Goal: Submit feedback/report problem: Submit feedback/report problem

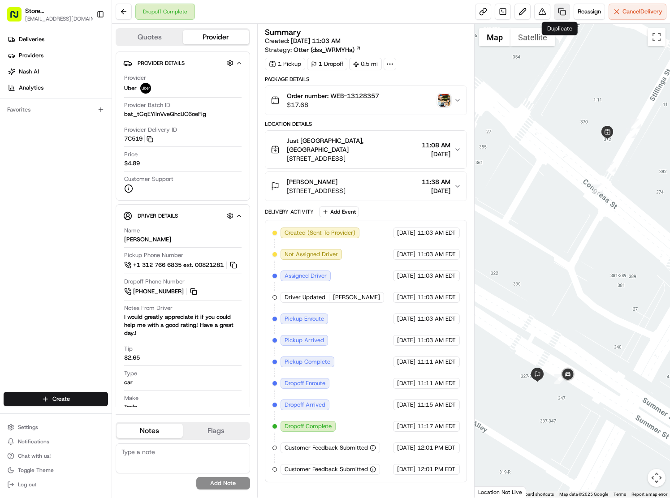
click at [557, 10] on link at bounding box center [562, 12] width 16 height 16
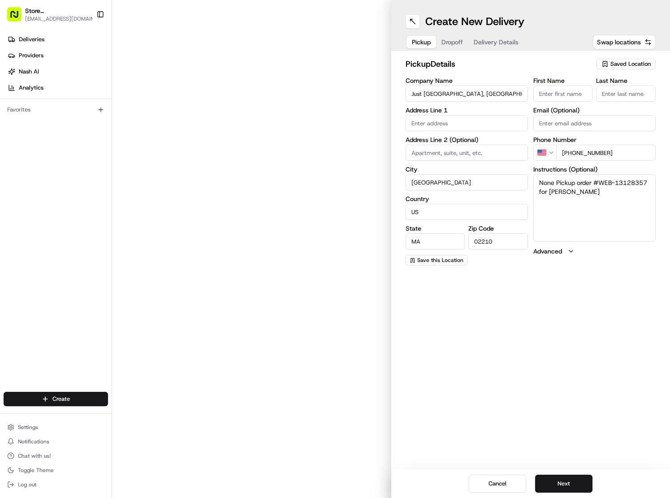
type input "372 Congress St"
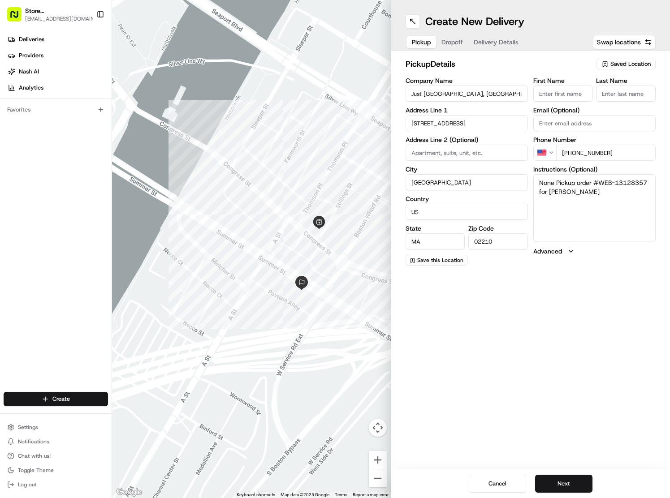
click at [455, 41] on span "Dropoff" at bounding box center [451, 42] width 21 height 9
click at [485, 41] on span "Delivery Details" at bounding box center [495, 42] width 45 height 9
drag, startPoint x: 418, startPoint y: 47, endPoint x: 440, endPoint y: 44, distance: 21.7
click at [418, 47] on button "Pickup" at bounding box center [421, 42] width 30 height 13
click at [447, 43] on span "Dropoff" at bounding box center [451, 42] width 21 height 9
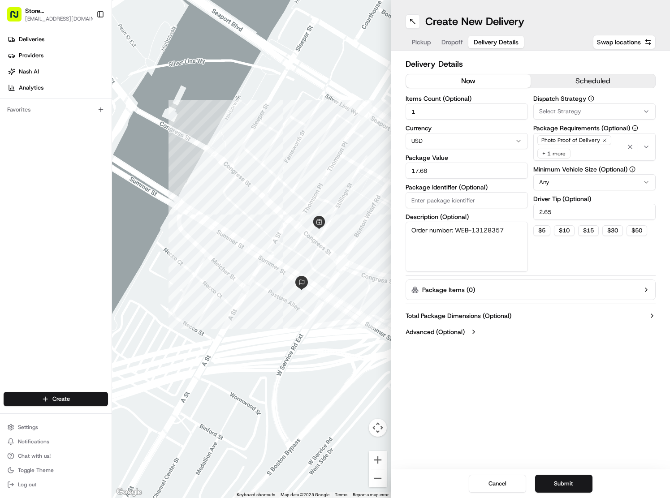
drag, startPoint x: 476, startPoint y: 42, endPoint x: 514, endPoint y: 139, distance: 104.1
click at [476, 43] on span "Delivery Details" at bounding box center [495, 42] width 45 height 9
click at [420, 44] on span "Pickup" at bounding box center [421, 42] width 19 height 9
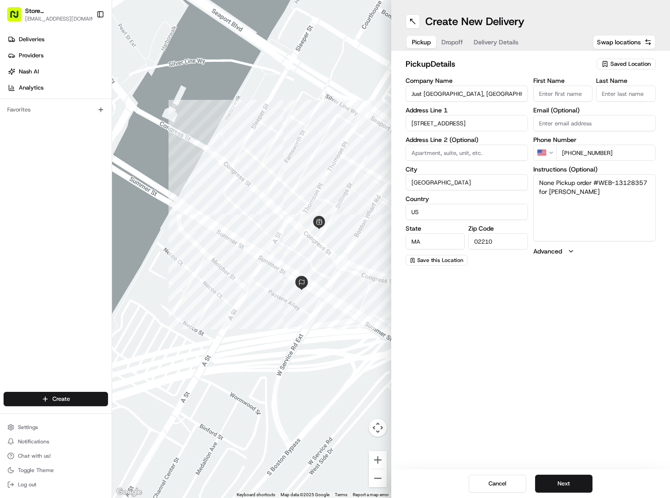
click at [453, 39] on span "Dropoff" at bounding box center [451, 42] width 21 height 9
drag, startPoint x: 487, startPoint y: 42, endPoint x: 485, endPoint y: 51, distance: 9.5
click at [487, 42] on span "Delivery Details" at bounding box center [495, 42] width 45 height 9
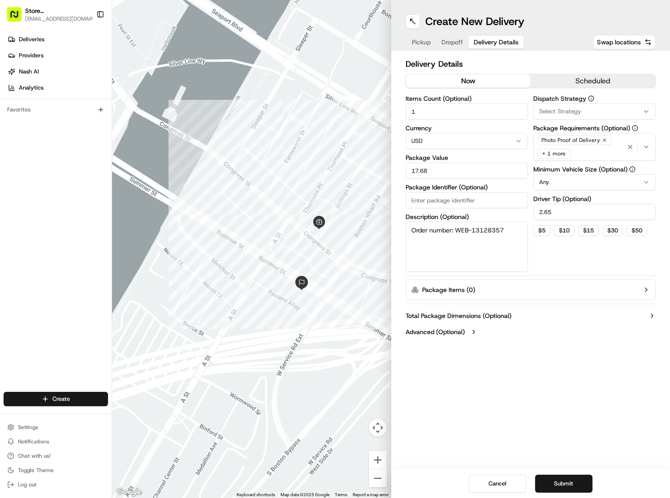
click at [417, 45] on span "Pickup" at bounding box center [421, 42] width 19 height 9
click at [503, 40] on span "Delivery Details" at bounding box center [495, 42] width 45 height 9
click at [571, 480] on button "Submit" at bounding box center [563, 484] width 57 height 18
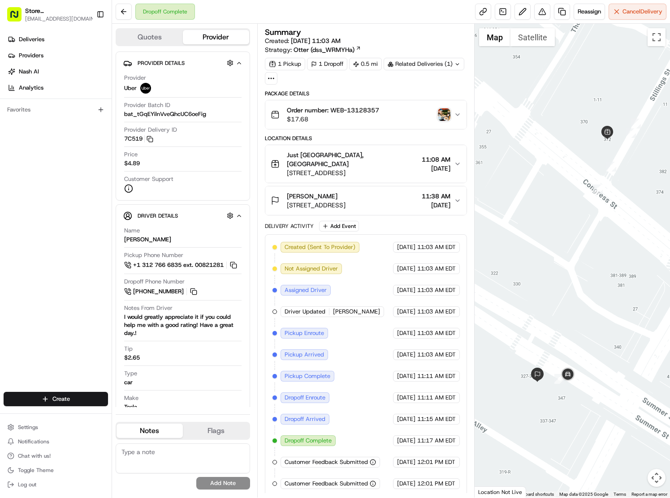
click at [405, 125] on button "Order number: WEB-13128357 $17.68" at bounding box center [366, 114] width 202 height 29
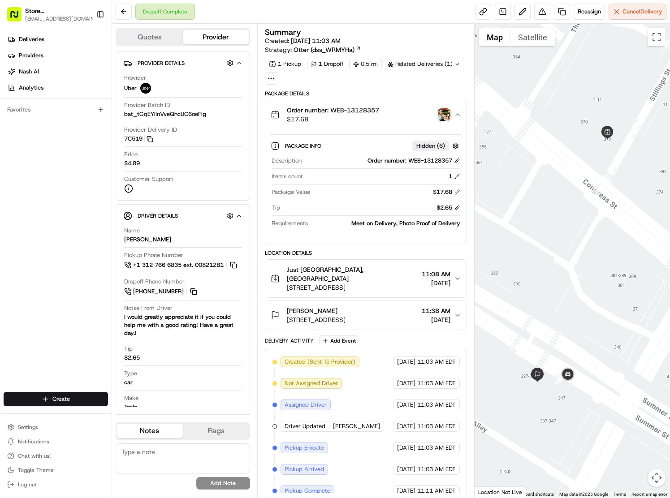
click at [405, 119] on div "Order number: WEB-13128357 $17.68" at bounding box center [362, 115] width 184 height 18
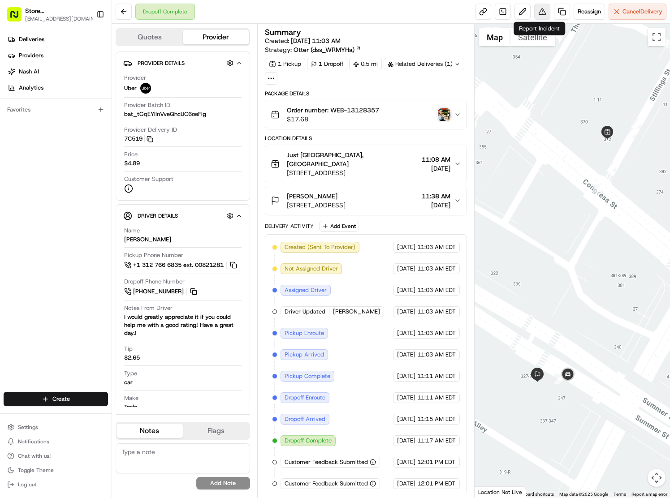
click at [542, 8] on button at bounding box center [542, 12] width 16 height 16
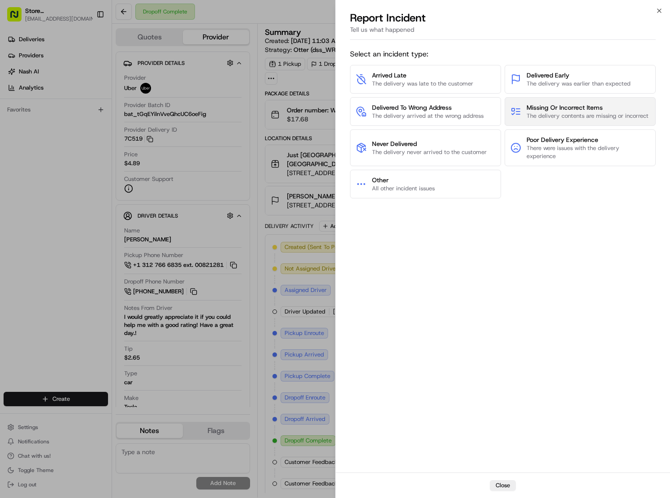
click at [569, 119] on span "The delivery contents are missing or incorrect" at bounding box center [587, 116] width 122 height 8
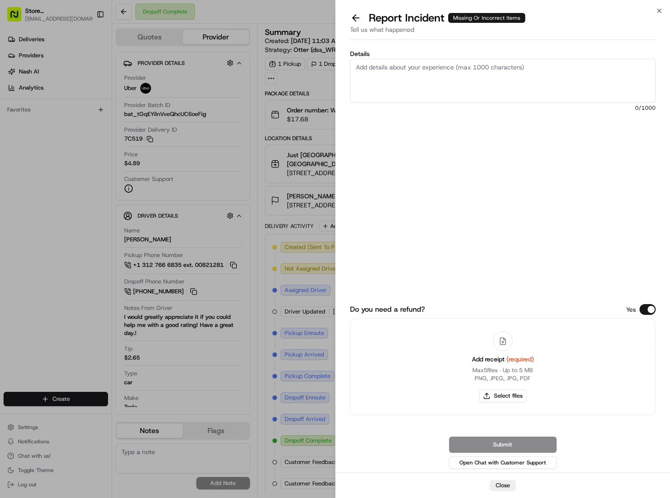
click at [456, 77] on textarea "Details" at bounding box center [503, 81] width 306 height 44
type textarea "p"
type textarea "courier picked up and dropped off the incorrect order. please refund total orde…"
click at [498, 396] on button "Select files" at bounding box center [502, 396] width 47 height 13
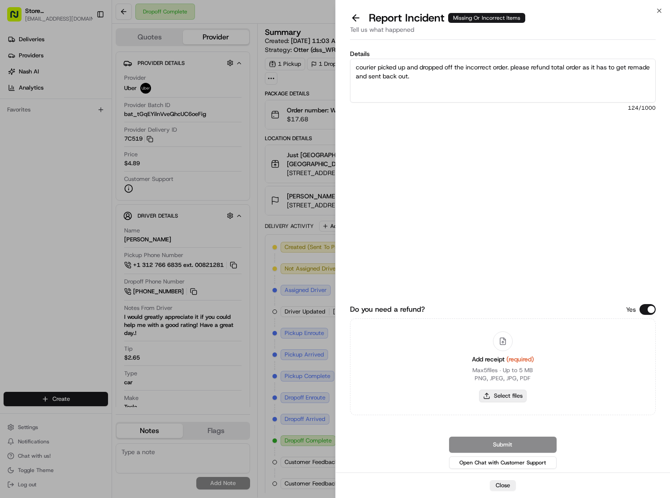
type input "C:\fakepath\Screenshot 2025-08-19 at 12.11.49 PM.png"
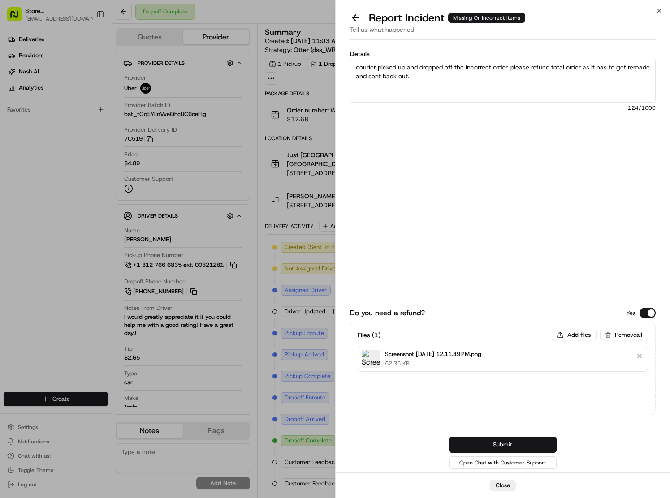
click at [532, 443] on button "Submit" at bounding box center [502, 445] width 107 height 16
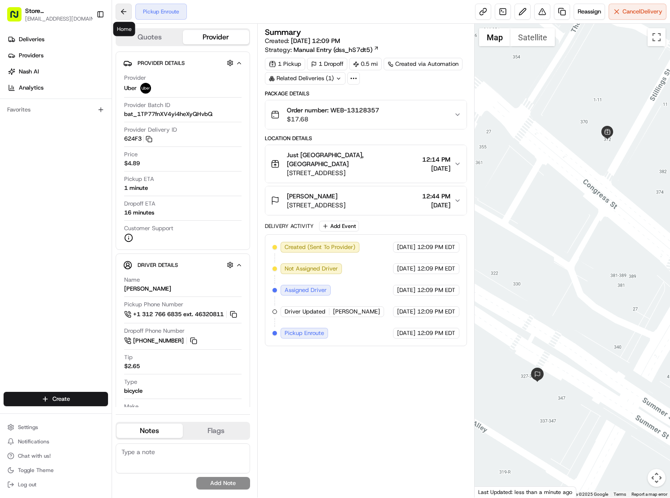
click at [119, 15] on button at bounding box center [124, 12] width 16 height 16
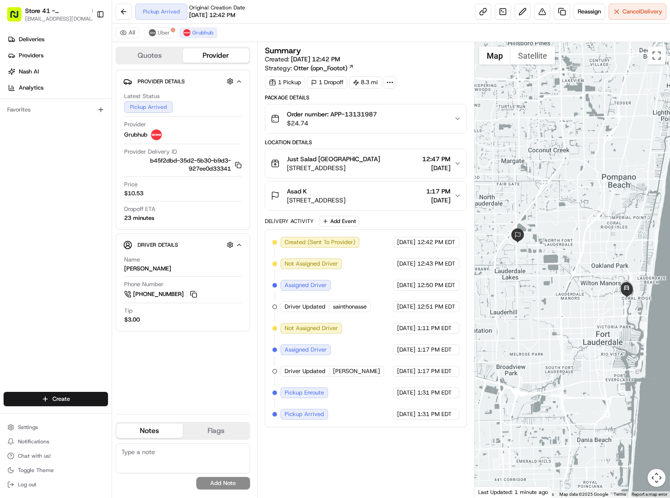
drag, startPoint x: 632, startPoint y: 319, endPoint x: 574, endPoint y: 281, distance: 69.7
click at [612, 317] on div at bounding box center [571, 269] width 195 height 455
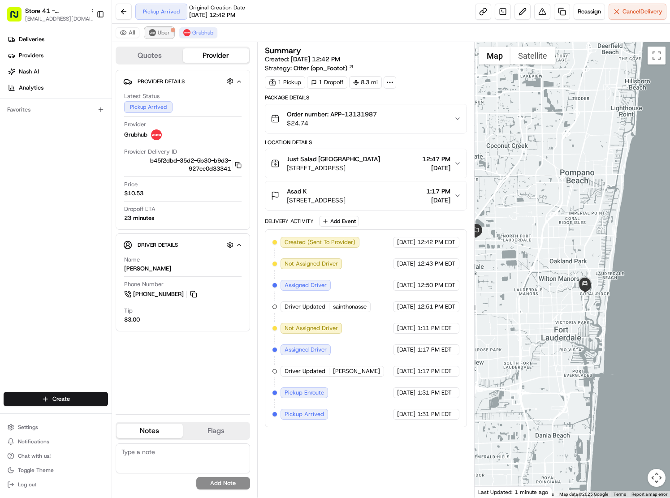
click at [156, 32] on button "Uber" at bounding box center [159, 32] width 29 height 11
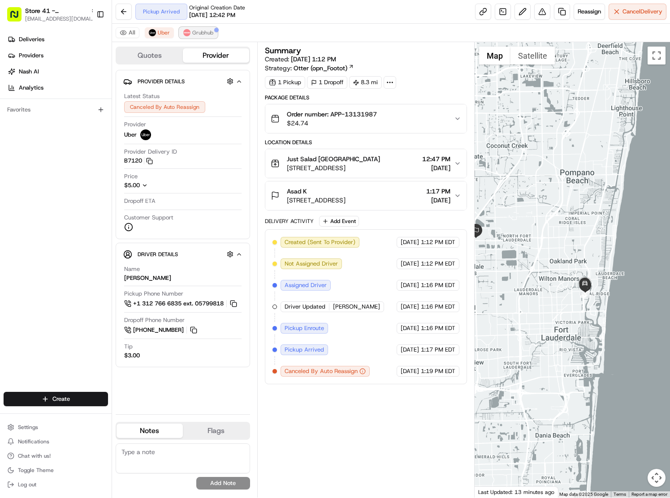
click at [201, 29] on span "Grubhub" at bounding box center [202, 32] width 21 height 7
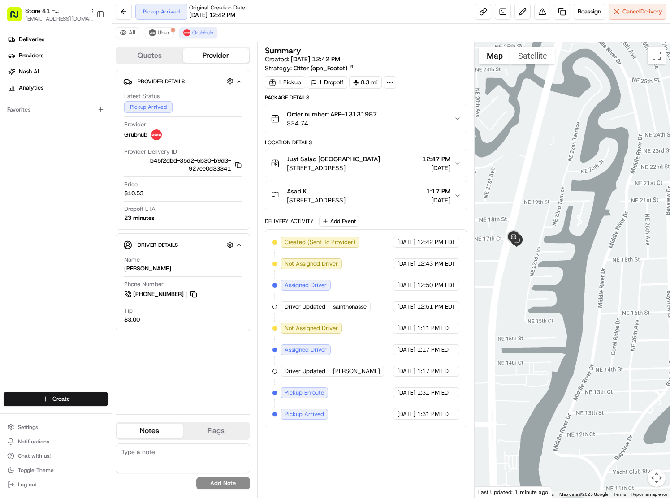
drag, startPoint x: 515, startPoint y: 279, endPoint x: 562, endPoint y: 287, distance: 47.3
click at [562, 287] on div at bounding box center [571, 269] width 195 height 455
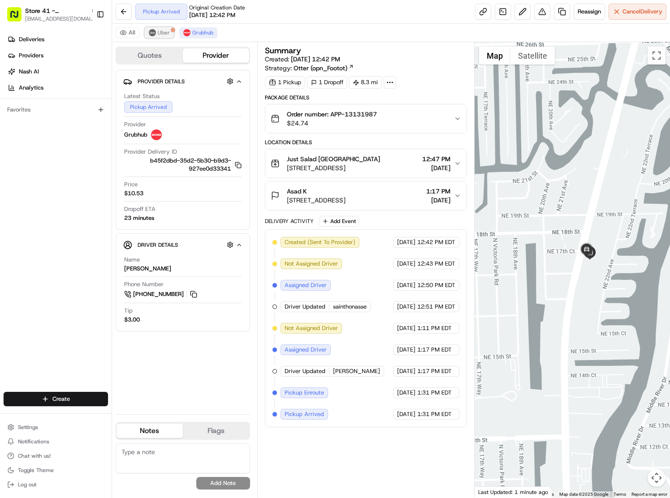
click at [154, 30] on img at bounding box center [152, 32] width 7 height 7
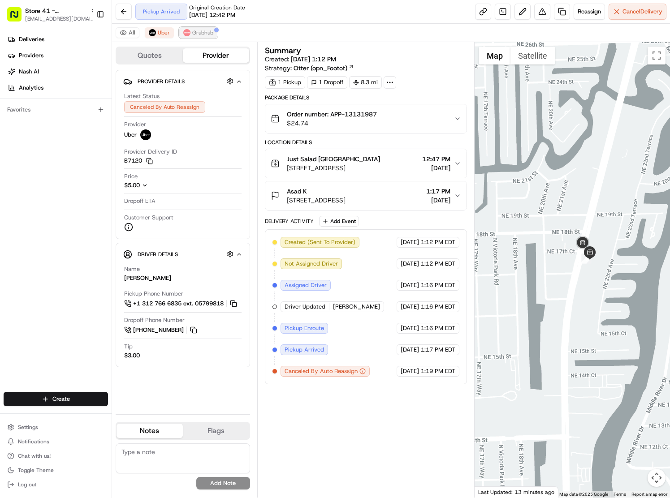
click at [192, 36] on span "Grubhub" at bounding box center [202, 32] width 21 height 7
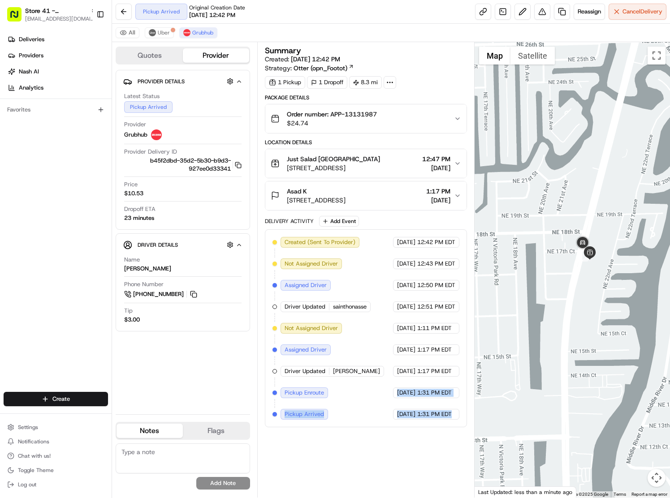
drag, startPoint x: 430, startPoint y: 417, endPoint x: 299, endPoint y: 398, distance: 132.6
click at [300, 399] on div "Created (Sent To Provider) Grubhub 08/19/2025 12:42 PM EDT Not Assigned Driver …" at bounding box center [365, 328] width 187 height 183
click at [326, 398] on div "Pickup Enroute" at bounding box center [303, 392] width 47 height 11
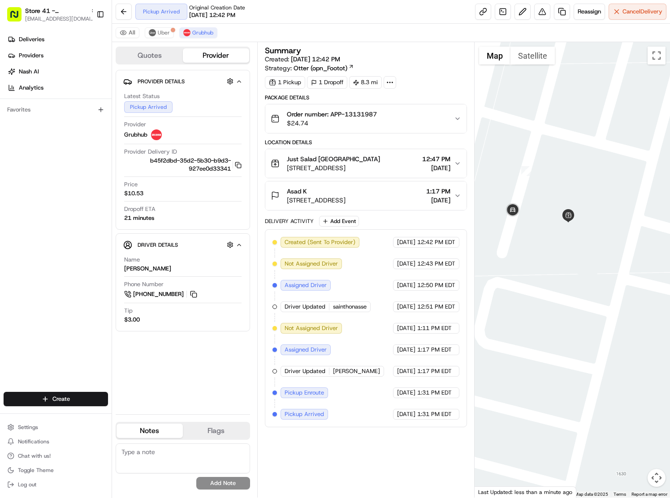
click at [141, 28] on div "All Uber Grubhub" at bounding box center [391, 33] width 558 height 18
click at [156, 29] on button "Uber" at bounding box center [159, 32] width 29 height 11
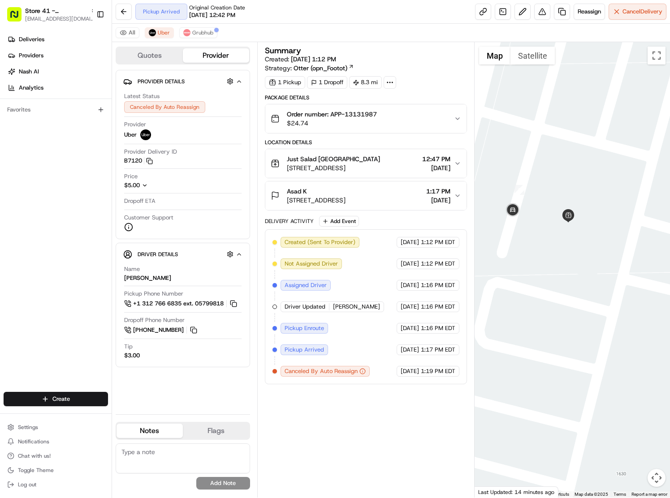
click at [364, 373] on icon "button" at bounding box center [362, 371] width 6 height 6
click at [363, 373] on icon "button" at bounding box center [362, 371] width 6 height 6
click at [365, 374] on icon "button" at bounding box center [362, 371] width 6 height 6
click at [202, 33] on span "Grubhub" at bounding box center [202, 32] width 21 height 7
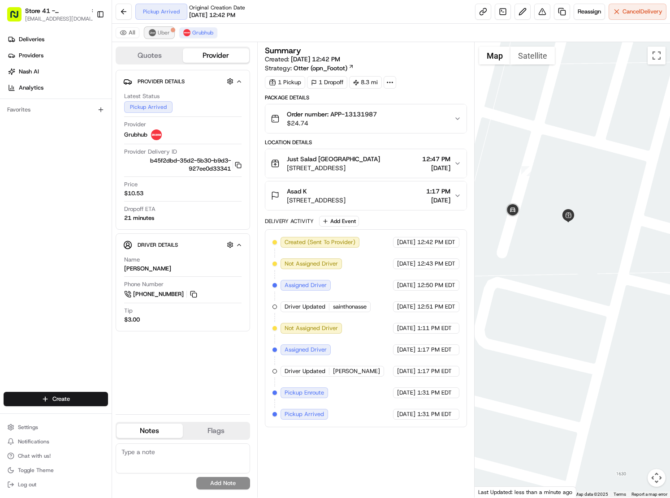
click at [163, 34] on span "Uber" at bounding box center [164, 32] width 12 height 7
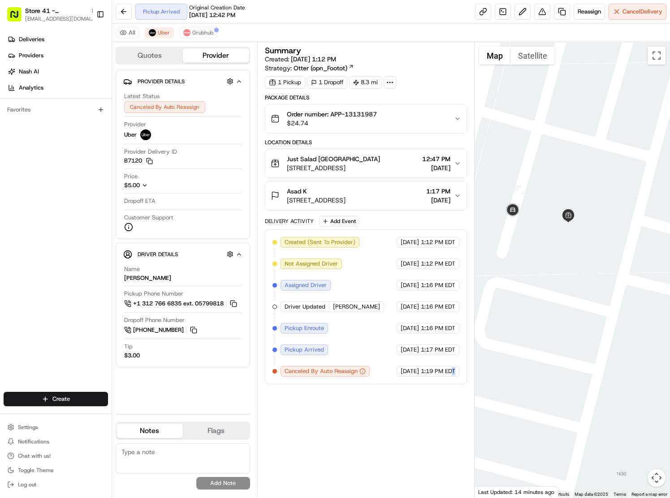
click at [452, 377] on div "08/19/2025 1:19 PM EDT" at bounding box center [427, 371] width 63 height 11
drag, startPoint x: 437, startPoint y: 375, endPoint x: 426, endPoint y: 373, distance: 10.8
click at [426, 373] on span "1:19 PM EDT" at bounding box center [438, 371] width 34 height 8
click at [437, 377] on div "08/19/2025 1:19 PM EDT" at bounding box center [427, 371] width 63 height 11
click at [184, 33] on img at bounding box center [186, 32] width 7 height 7
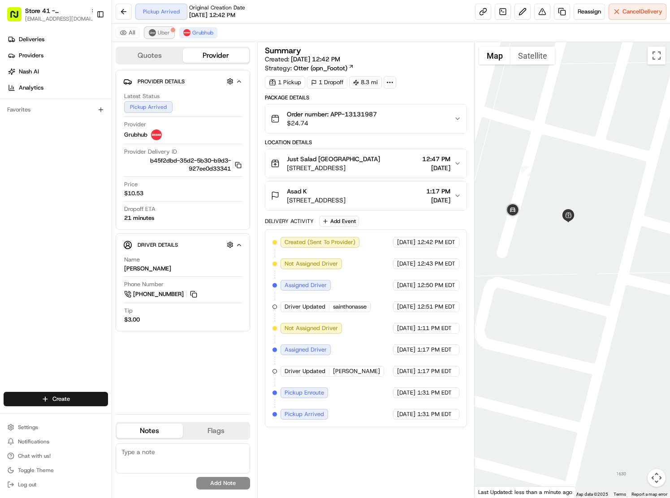
click at [162, 34] on span "Uber" at bounding box center [164, 32] width 12 height 7
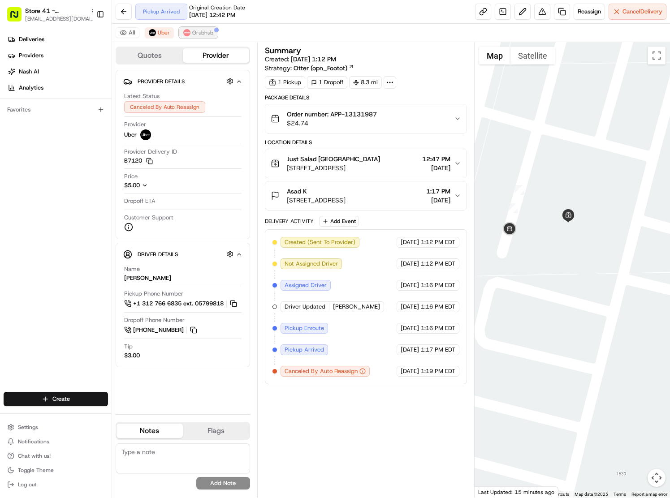
click at [189, 33] on img at bounding box center [186, 32] width 7 height 7
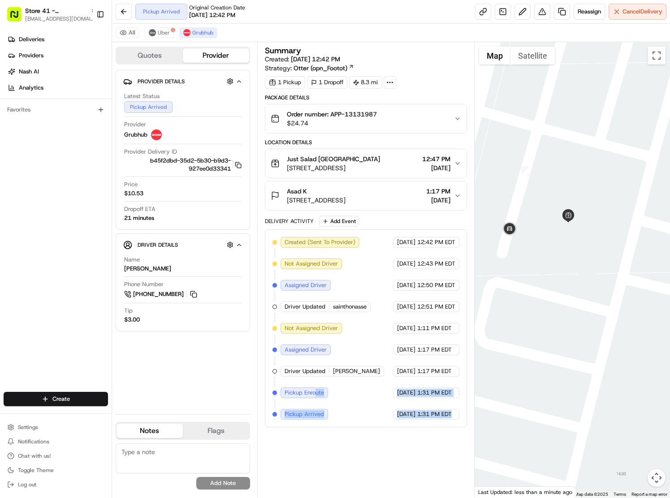
drag, startPoint x: 461, startPoint y: 417, endPoint x: 316, endPoint y: 396, distance: 146.6
click at [316, 396] on div "Created (Sent To Provider) Grubhub 08/19/2025 12:42 PM EDT Not Assigned Driver …" at bounding box center [365, 328] width 187 height 183
click at [361, 420] on div "Created (Sent To Provider) Grubhub 08/19/2025 12:42 PM EDT Not Assigned Driver …" at bounding box center [365, 328] width 187 height 183
click at [162, 33] on span "Uber" at bounding box center [164, 32] width 12 height 7
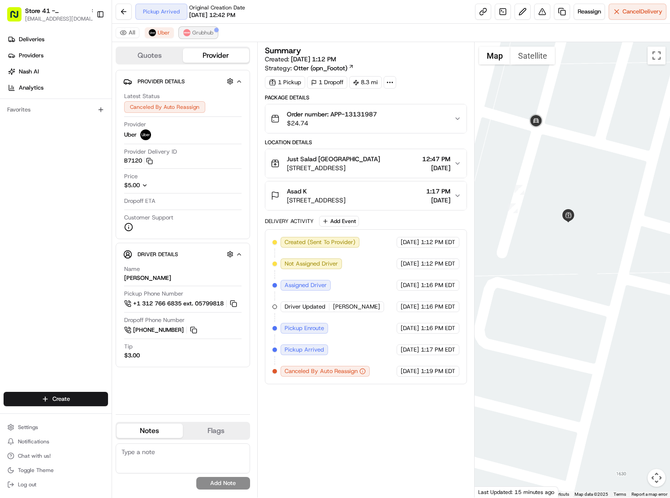
click at [196, 30] on span "Grubhub" at bounding box center [202, 32] width 21 height 7
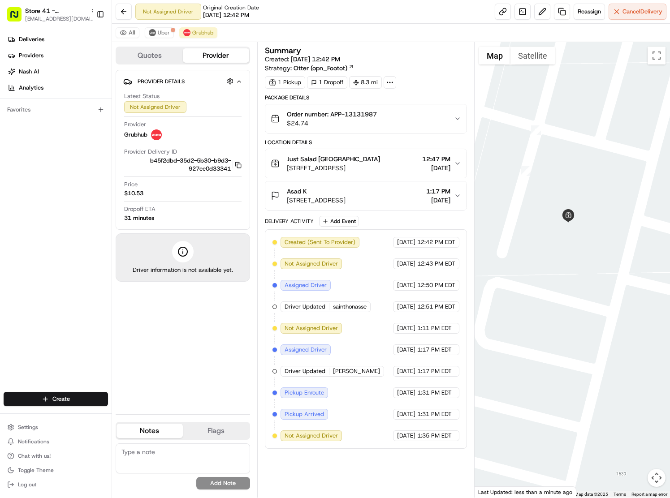
click at [368, 108] on button "Order number: APP-13131987 $24.74" at bounding box center [366, 118] width 202 height 29
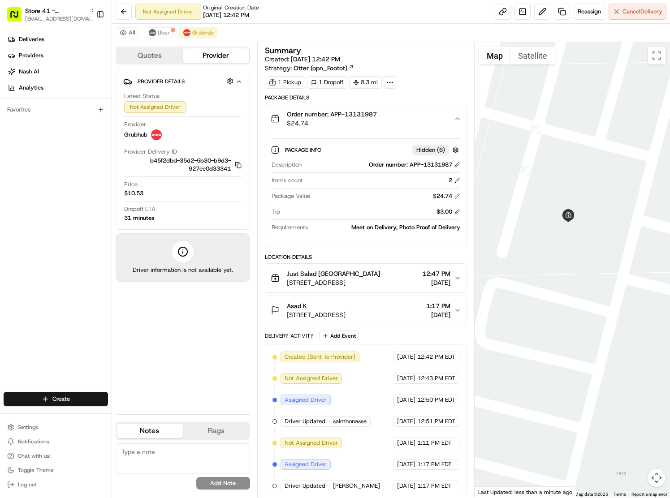
click at [365, 112] on span "Order number: APP-13131987" at bounding box center [332, 114] width 90 height 9
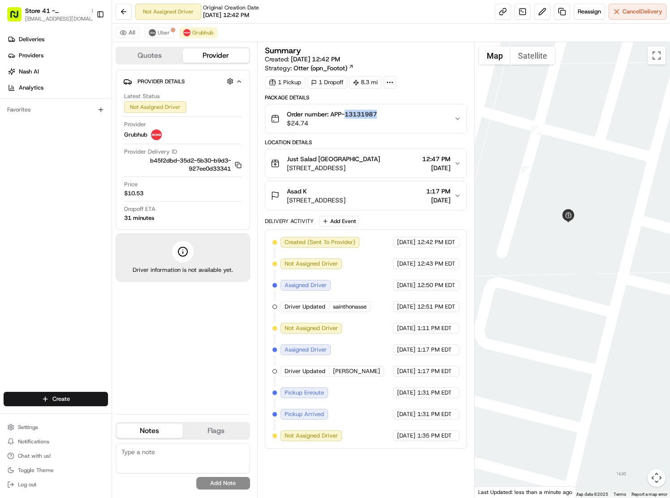
copy span "13131987"
click at [150, 33] on img at bounding box center [152, 32] width 7 height 7
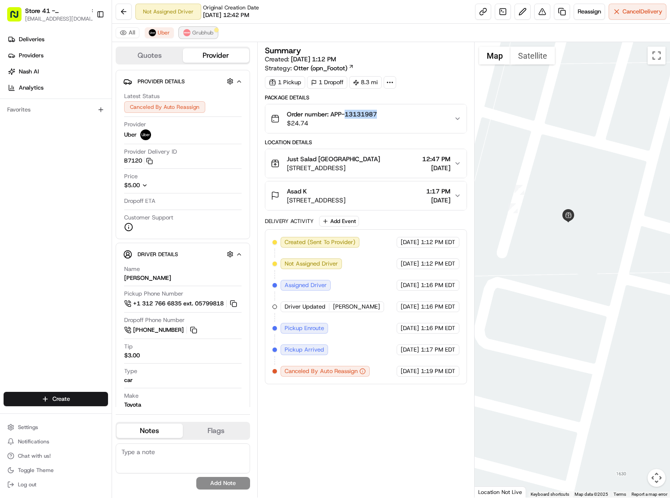
click at [198, 30] on span "Grubhub" at bounding box center [202, 32] width 21 height 7
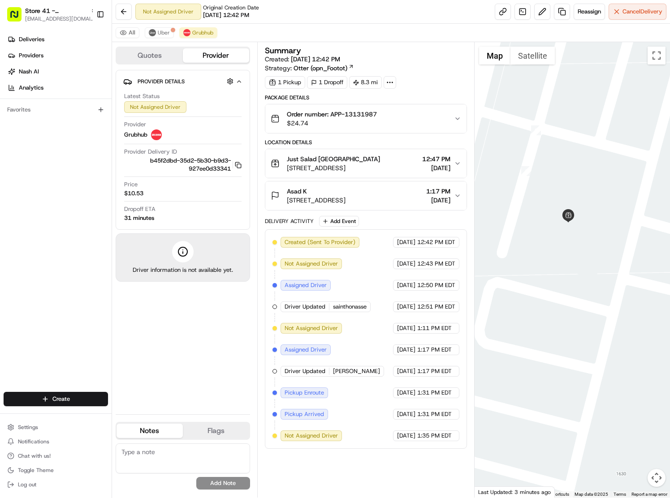
click at [417, 38] on div "All Uber Grubhub" at bounding box center [391, 33] width 558 height 18
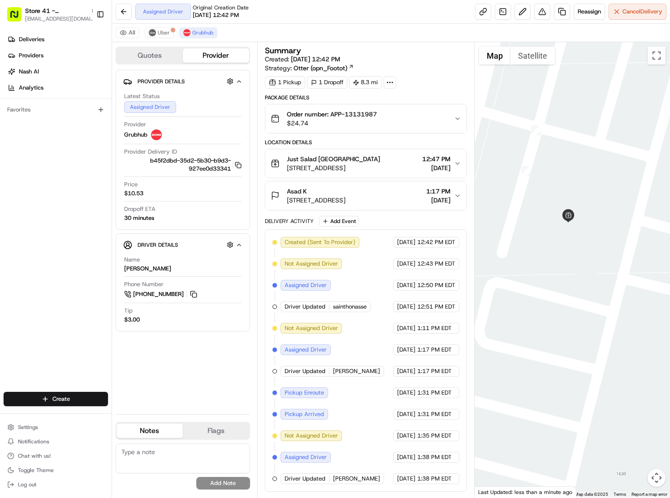
scroll to position [2, 0]
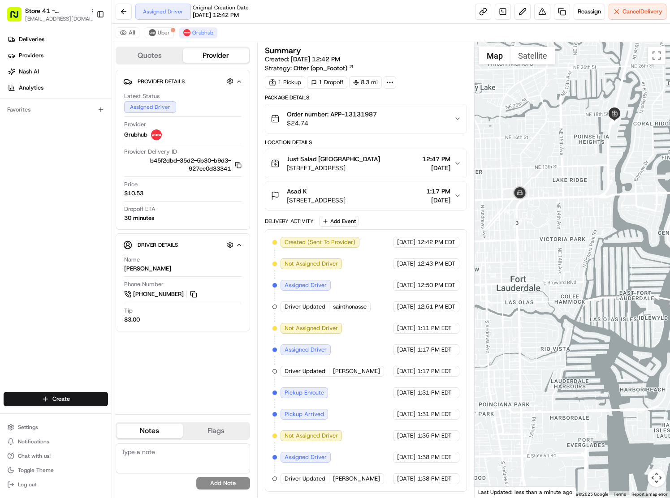
drag, startPoint x: 570, startPoint y: 242, endPoint x: 580, endPoint y: 244, distance: 10.4
click at [580, 244] on div at bounding box center [571, 269] width 195 height 455
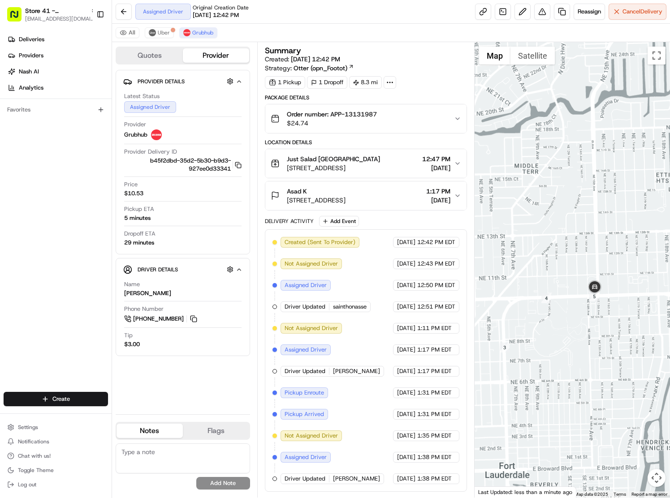
scroll to position [1, 0]
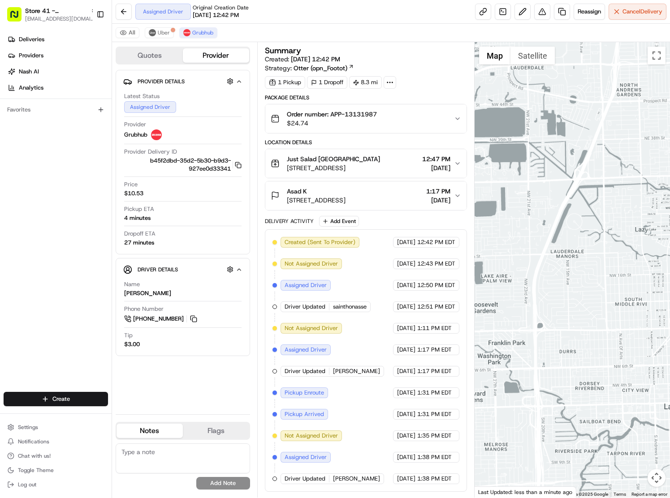
drag, startPoint x: 650, startPoint y: 272, endPoint x: 561, endPoint y: 268, distance: 88.8
click at [562, 269] on div at bounding box center [571, 269] width 195 height 455
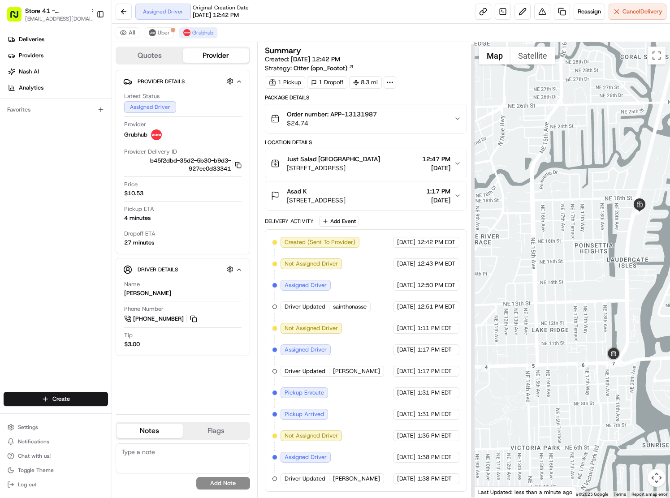
scroll to position [2, 0]
click at [584, 9] on span "Reassign" at bounding box center [588, 12] width 23 height 8
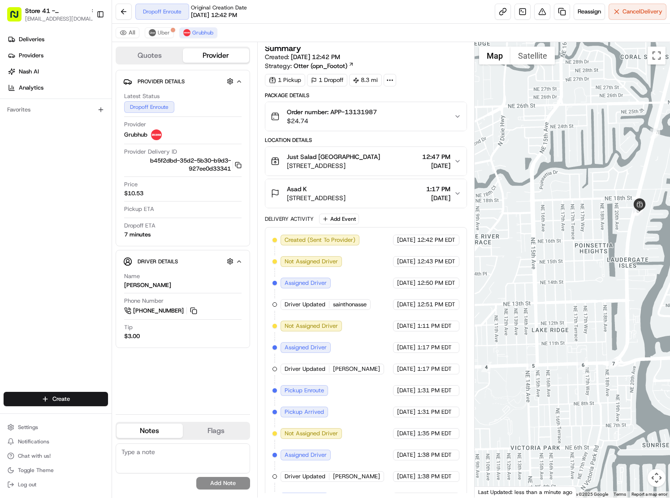
scroll to position [89, 0]
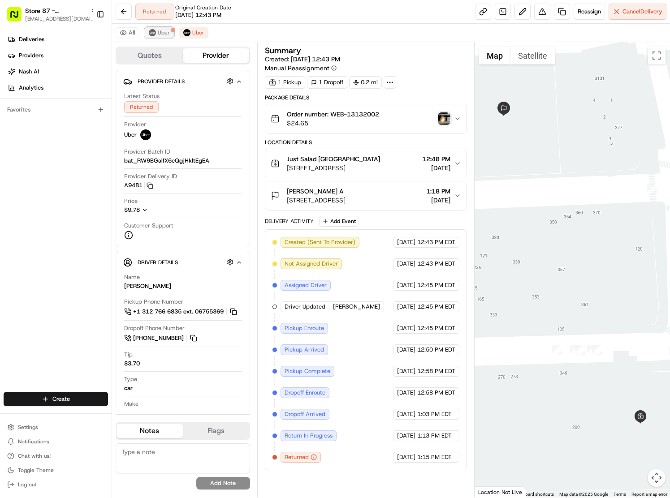
click at [156, 34] on button "Uber" at bounding box center [159, 32] width 29 height 11
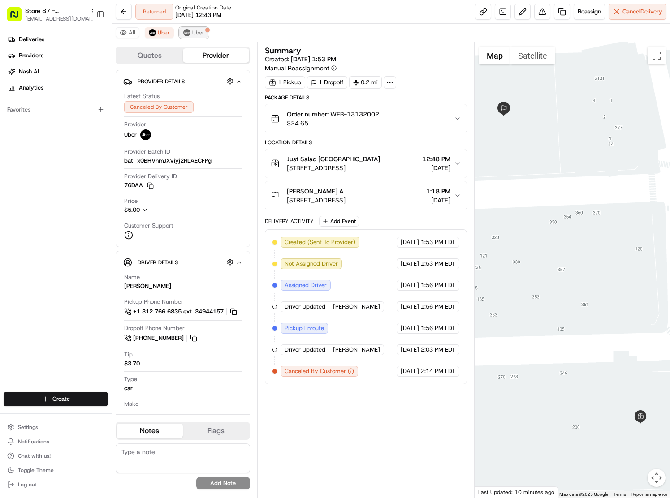
click at [189, 30] on button "Uber" at bounding box center [193, 32] width 29 height 11
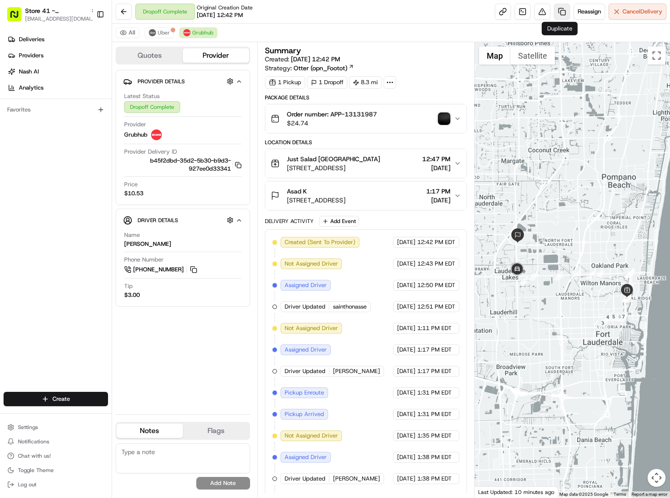
click at [559, 12] on link at bounding box center [562, 12] width 16 height 16
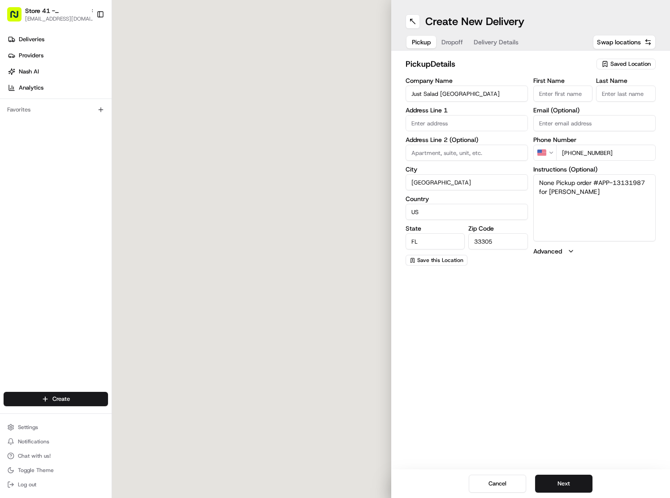
type input "[STREET_ADDRESS]"
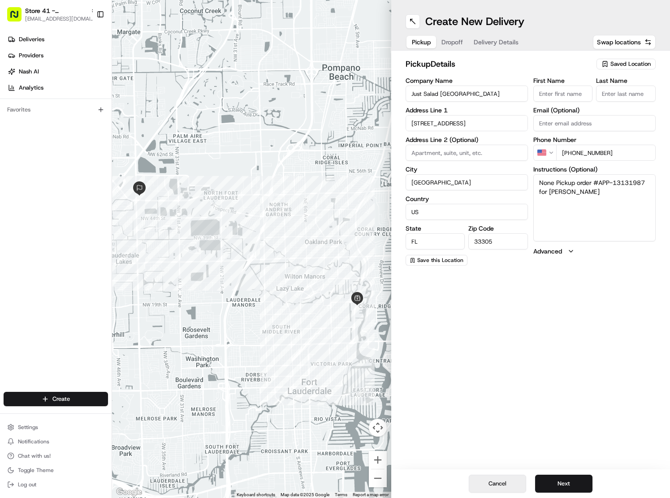
click at [498, 484] on button "Cancel" at bounding box center [496, 484] width 57 height 18
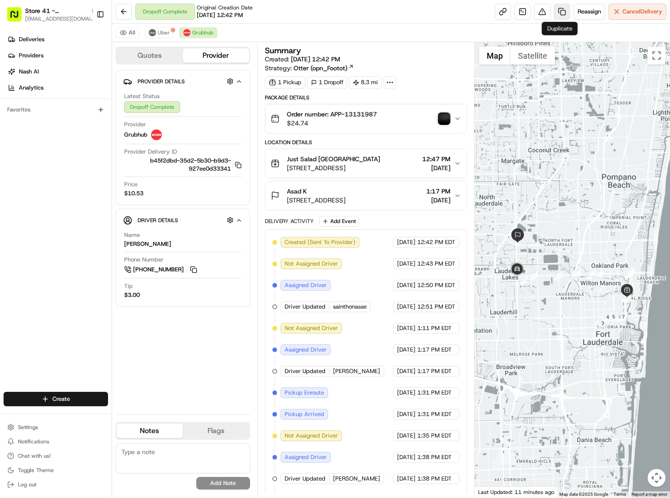
click at [558, 11] on link at bounding box center [562, 12] width 16 height 16
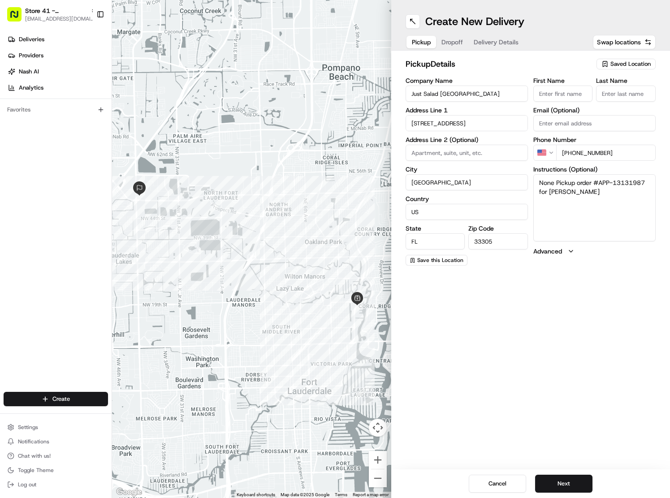
click at [448, 45] on span "Dropoff" at bounding box center [451, 42] width 21 height 9
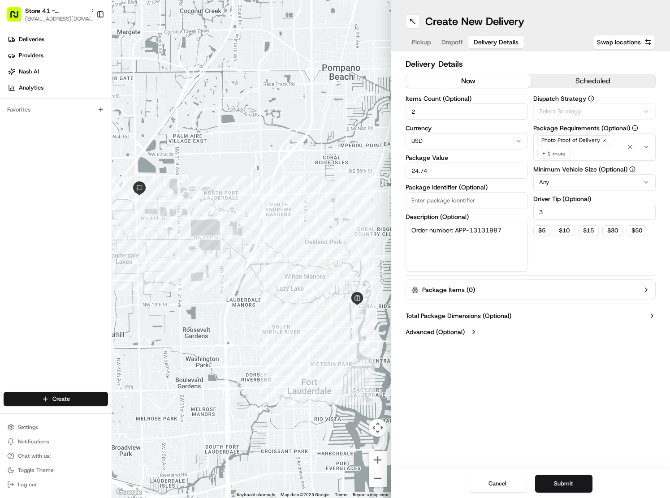
click at [498, 40] on span "Delivery Details" at bounding box center [495, 42] width 45 height 9
drag, startPoint x: 559, startPoint y: 483, endPoint x: 565, endPoint y: 484, distance: 5.9
click at [559, 483] on button "Submit" at bounding box center [563, 484] width 57 height 18
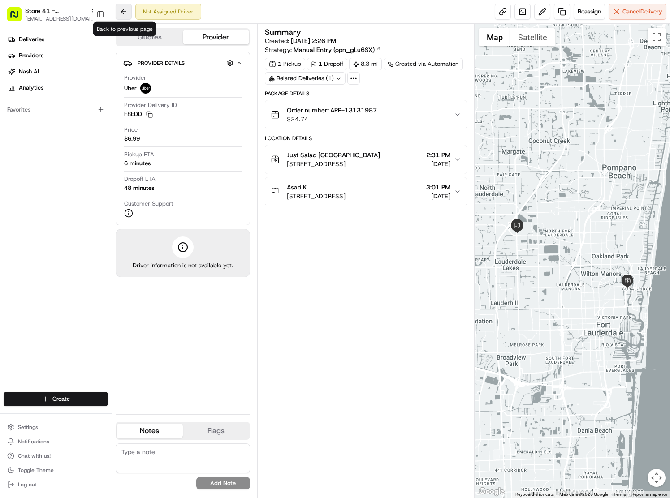
click at [123, 11] on button at bounding box center [124, 12] width 16 height 16
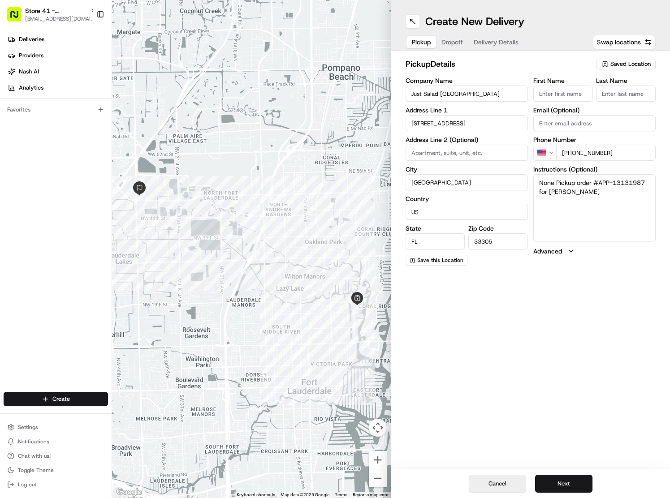
click at [510, 487] on button "Cancel" at bounding box center [496, 484] width 57 height 18
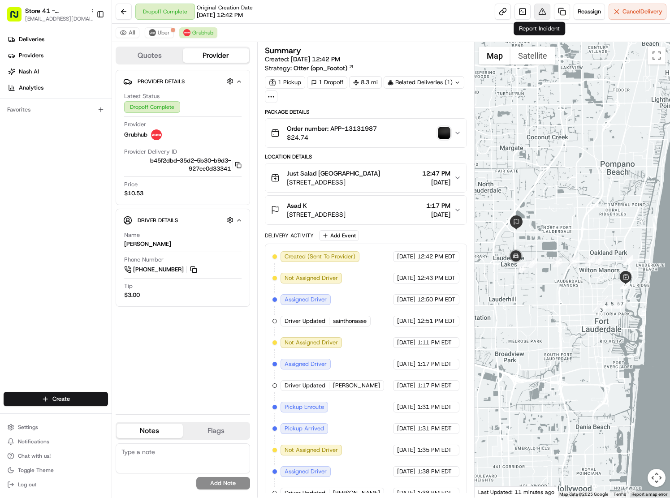
click at [538, 9] on button at bounding box center [542, 12] width 16 height 16
drag, startPoint x: 370, startPoint y: 130, endPoint x: 361, endPoint y: 125, distance: 10.4
click at [370, 130] on span "Order number: APP-13131987" at bounding box center [332, 128] width 90 height 9
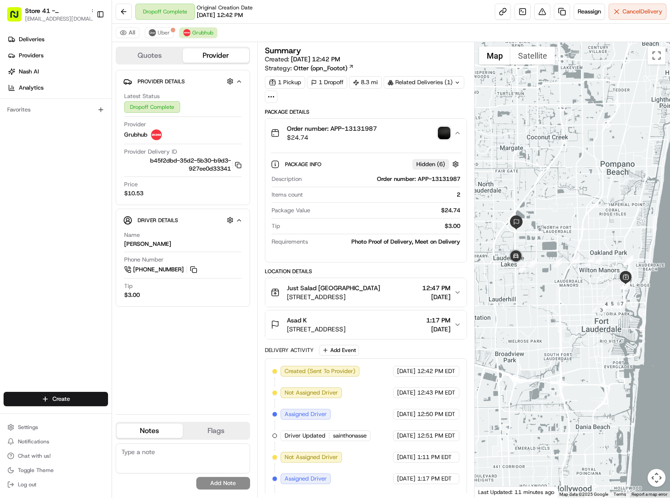
click at [358, 124] on button "Order number: APP-13131987 $24.74" at bounding box center [366, 133] width 202 height 29
click at [355, 130] on span "Order number: APP-13131987" at bounding box center [332, 128] width 90 height 9
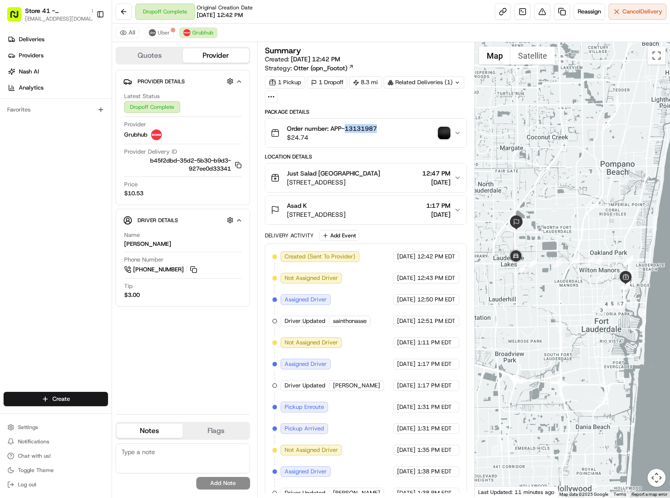
copy span "13131987"
click at [558, 10] on link at bounding box center [562, 12] width 16 height 16
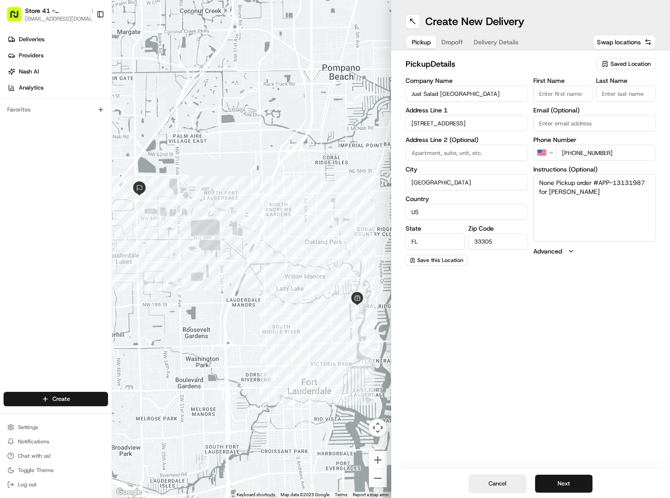
click at [486, 485] on button "Cancel" at bounding box center [496, 484] width 57 height 18
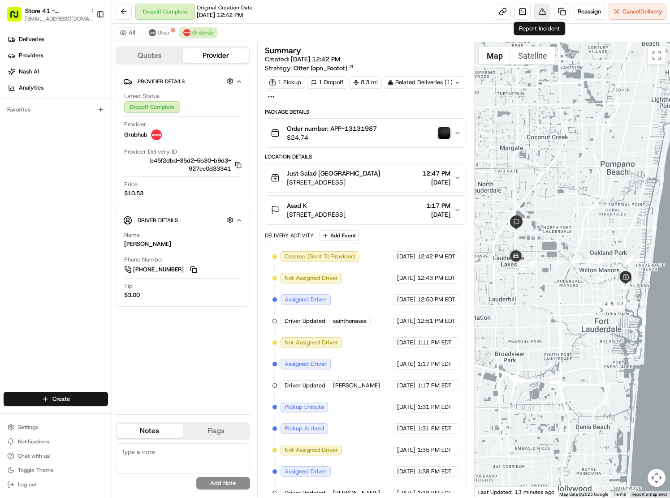
click at [538, 15] on button at bounding box center [542, 12] width 16 height 16
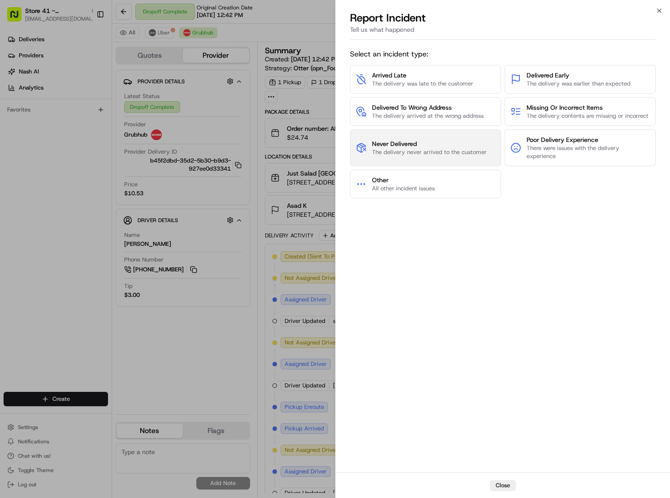
click at [455, 141] on span "Never Delivered" at bounding box center [429, 143] width 115 height 9
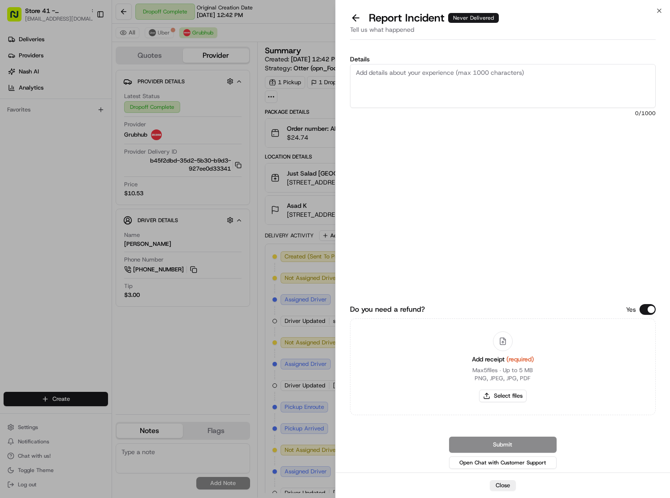
click at [443, 86] on textarea "Details" at bounding box center [503, 86] width 306 height 44
type textarea "per the photo provided by the courier this order was not delivered. please refu…"
click at [494, 396] on button "Select files" at bounding box center [502, 396] width 47 height 13
type input "C:\fakepath\Screenshot 2025-08-19 at 2.28.02 PM.png"
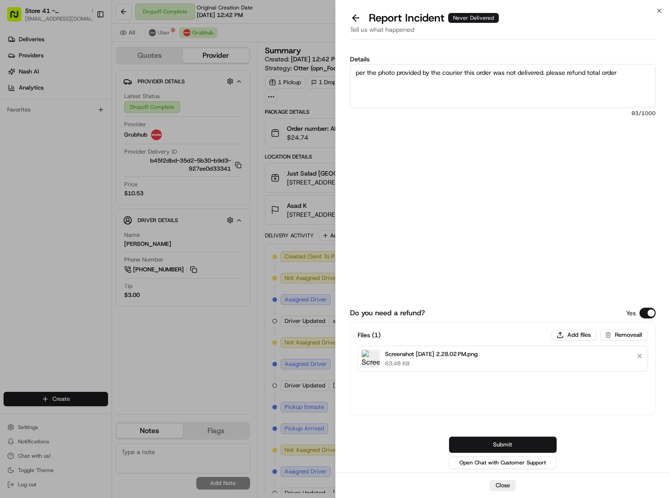
click at [507, 441] on button "Submit" at bounding box center [502, 445] width 107 height 16
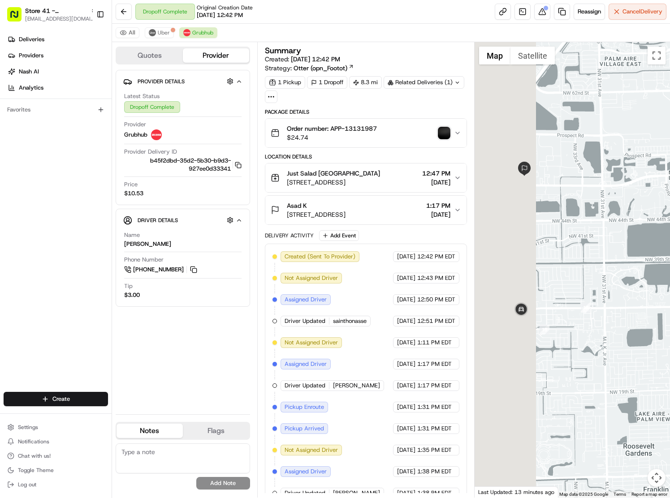
drag, startPoint x: 595, startPoint y: 231, endPoint x: 599, endPoint y: 229, distance: 4.8
click at [599, 229] on div at bounding box center [571, 269] width 195 height 455
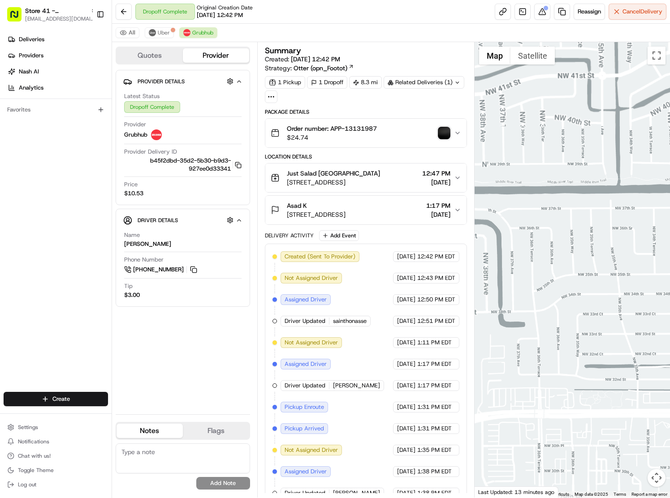
drag, startPoint x: 566, startPoint y: 282, endPoint x: 626, endPoint y: 225, distance: 82.7
click at [626, 225] on div at bounding box center [571, 269] width 195 height 455
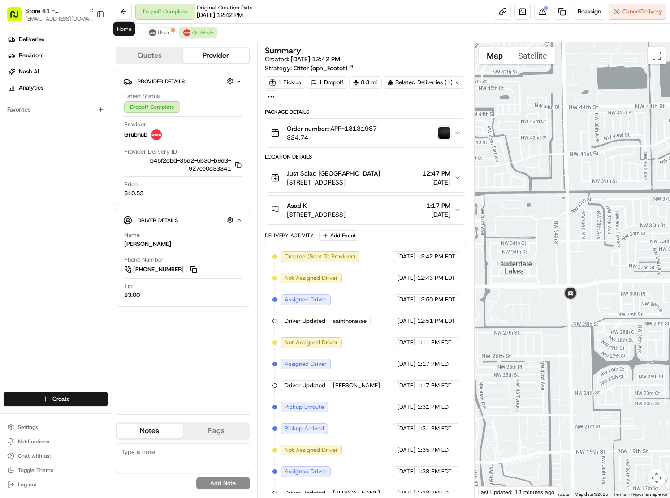
click at [124, 3] on div "Dropoff Complete Original Creation Date 08/19/2025 12:42 PM Reassign Cancel Del…" at bounding box center [391, 12] width 558 height 24
click at [122, 8] on button at bounding box center [124, 12] width 16 height 16
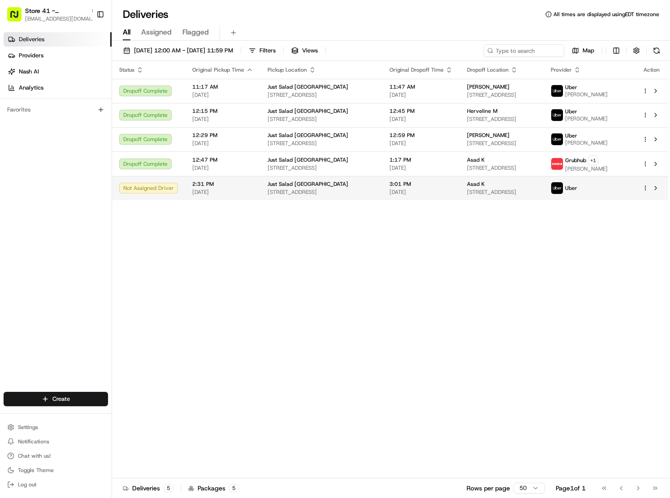
click at [502, 195] on span "5070 FL-7, Fort Lauderdale, FL 33319, USA" at bounding box center [501, 192] width 69 height 7
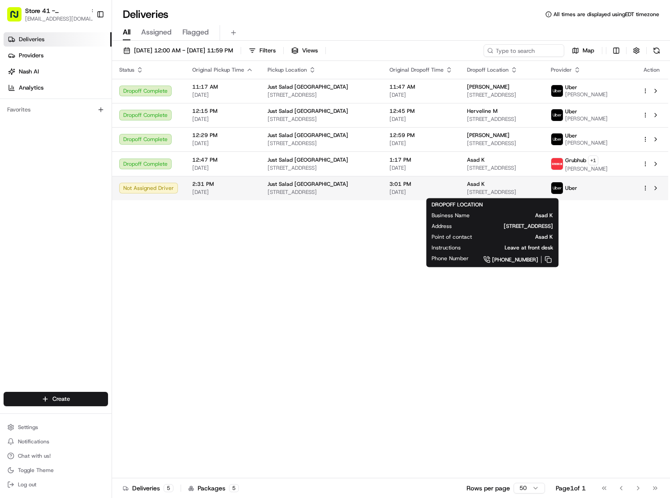
click at [495, 192] on span "5070 FL-7, Fort Lauderdale, FL 33319, USA" at bounding box center [501, 192] width 69 height 7
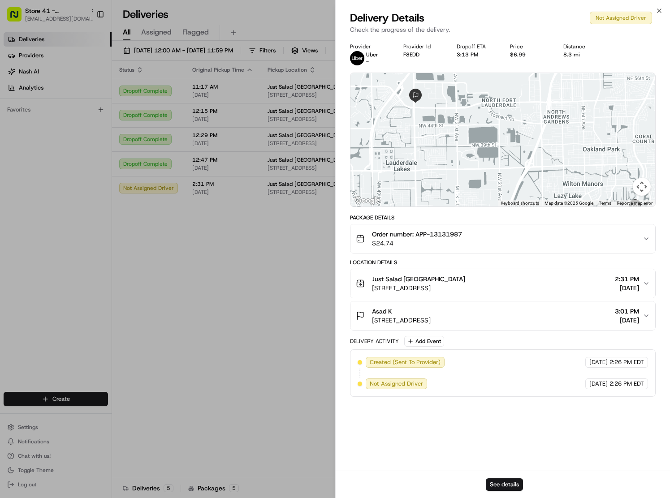
drag, startPoint x: 438, startPoint y: 122, endPoint x: 468, endPoint y: 143, distance: 37.0
click at [468, 143] on div at bounding box center [502, 139] width 305 height 133
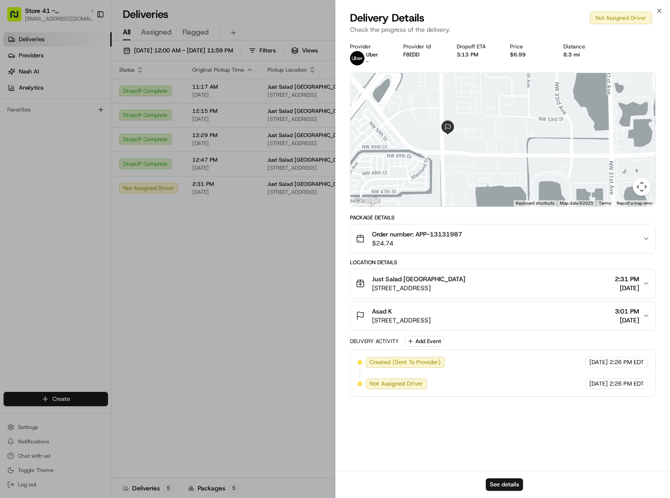
click at [472, 155] on div at bounding box center [502, 139] width 305 height 133
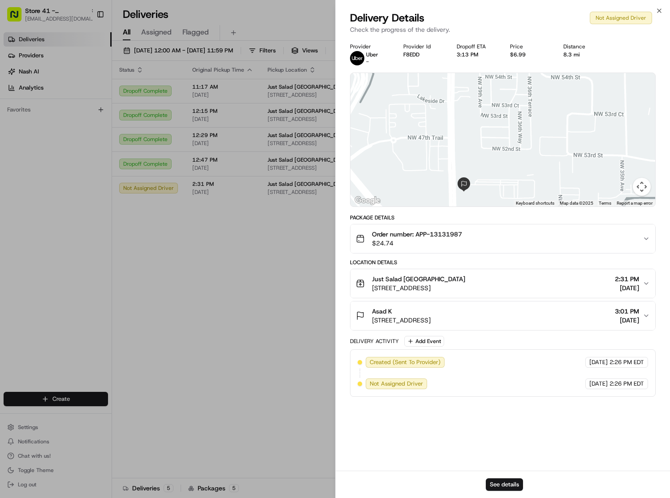
drag, startPoint x: 437, startPoint y: 127, endPoint x: 451, endPoint y: 169, distance: 44.5
click at [451, 169] on div at bounding box center [502, 139] width 305 height 133
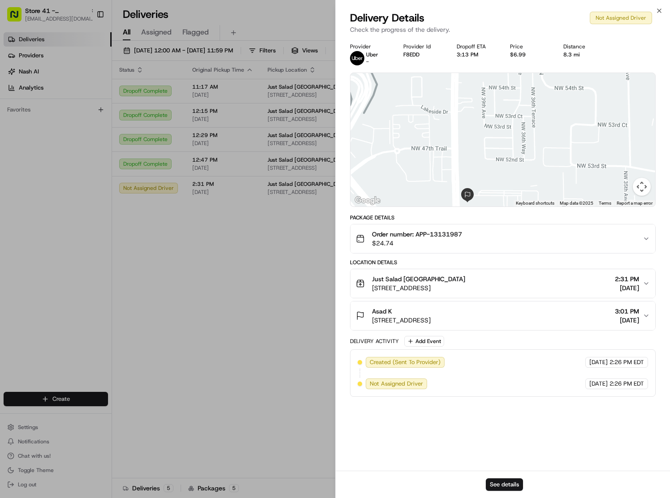
drag, startPoint x: 465, startPoint y: 129, endPoint x: 464, endPoint y: 195, distance: 66.7
click at [464, 195] on div at bounding box center [502, 139] width 305 height 133
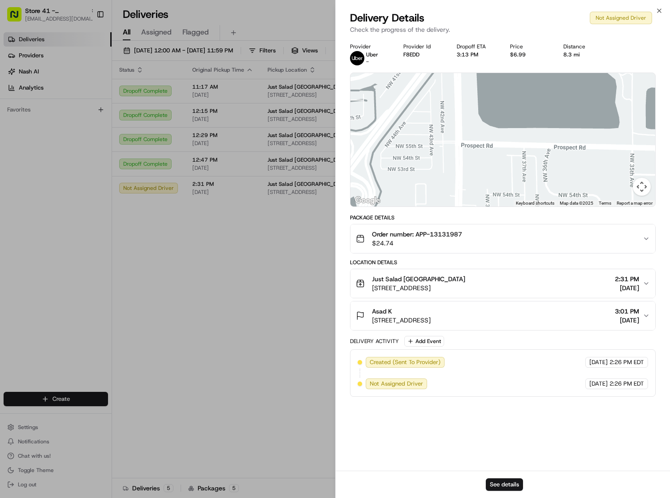
drag, startPoint x: 461, startPoint y: 175, endPoint x: 466, endPoint y: 108, distance: 66.5
click at [466, 110] on div at bounding box center [502, 139] width 305 height 133
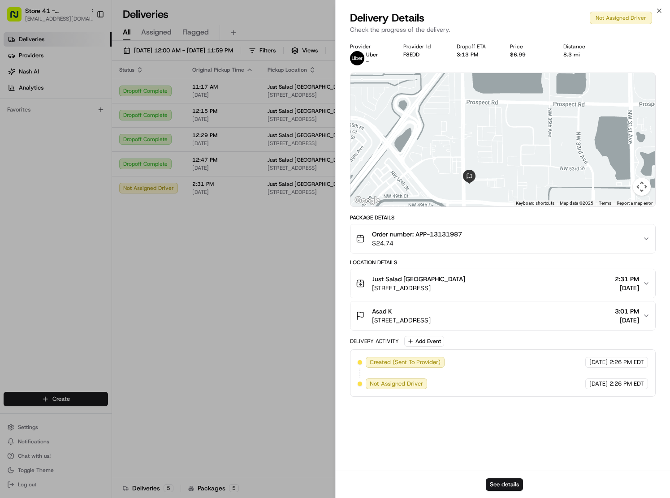
drag, startPoint x: 476, startPoint y: 174, endPoint x: 476, endPoint y: 136, distance: 38.5
click at [476, 136] on div at bounding box center [502, 139] width 305 height 133
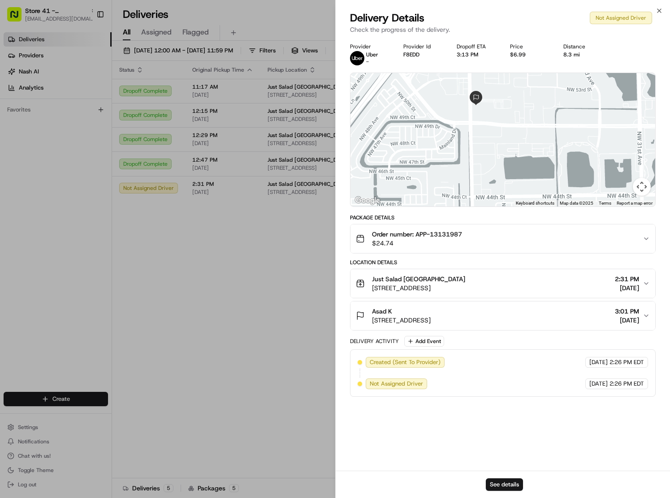
drag, startPoint x: 465, startPoint y: 119, endPoint x: 467, endPoint y: 86, distance: 33.2
click at [467, 87] on div at bounding box center [502, 139] width 305 height 133
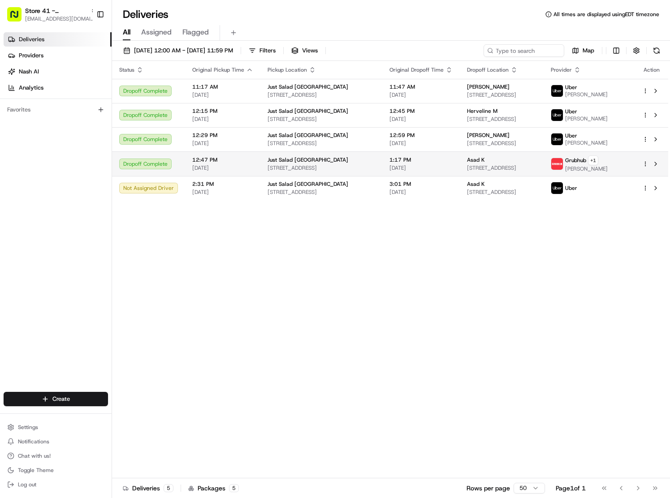
click at [506, 161] on div "Asad K" at bounding box center [501, 159] width 69 height 7
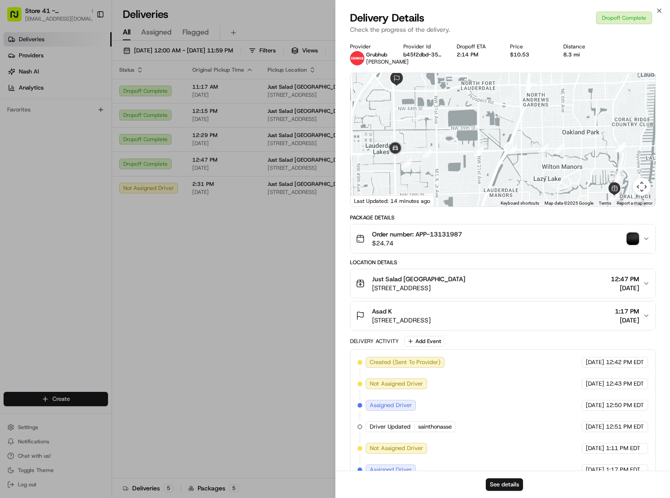
drag, startPoint x: 431, startPoint y: 146, endPoint x: 478, endPoint y: 166, distance: 51.6
click at [478, 166] on div at bounding box center [502, 139] width 305 height 133
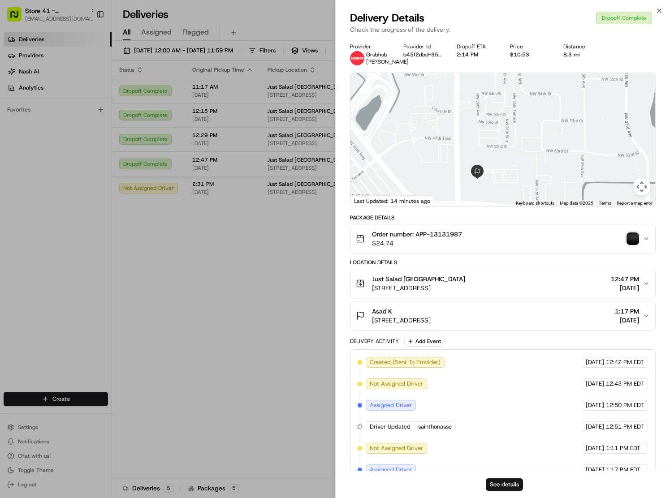
drag, startPoint x: 466, startPoint y: 163, endPoint x: 465, endPoint y: 169, distance: 6.3
click at [466, 167] on div at bounding box center [502, 139] width 305 height 133
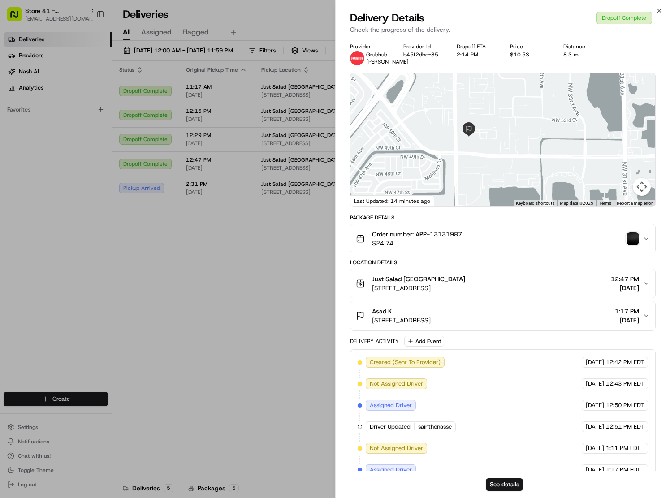
drag, startPoint x: 486, startPoint y: 113, endPoint x: 487, endPoint y: 60, distance: 52.8
click at [487, 60] on div "Provider Grubhub Francisco Provider Id b45f2dbd-35d2-5b30-b9d3-927ee0d33341 Dro…" at bounding box center [503, 392] width 306 height 698
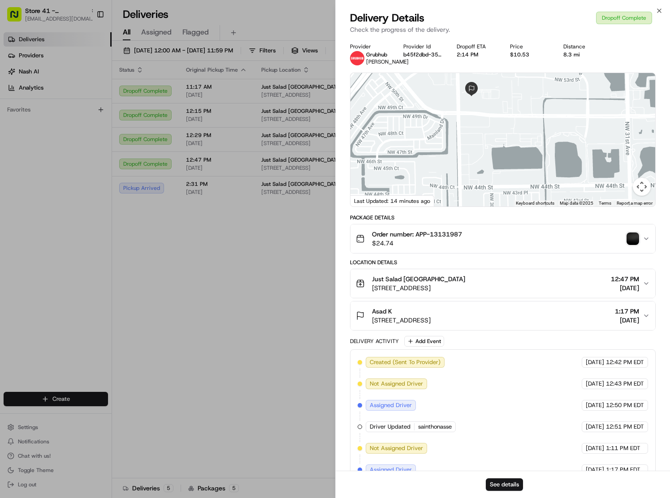
drag, startPoint x: 458, startPoint y: 145, endPoint x: 461, endPoint y: 106, distance: 38.6
click at [461, 106] on div at bounding box center [502, 139] width 305 height 133
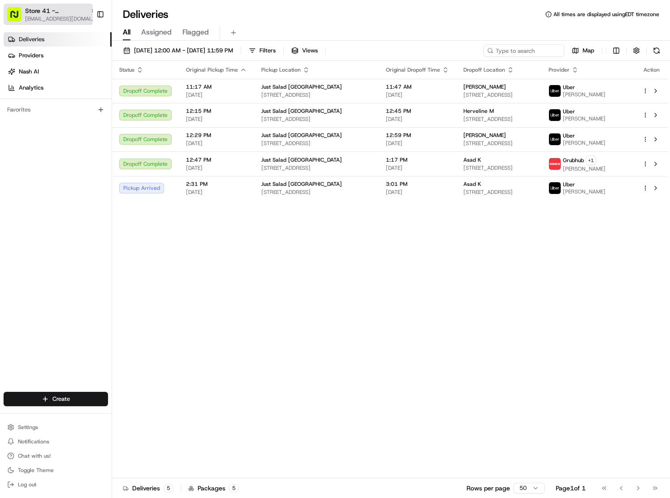
click at [39, 6] on span "Store 41 - Fort Lauderdale (Just Salad)" at bounding box center [56, 10] width 62 height 9
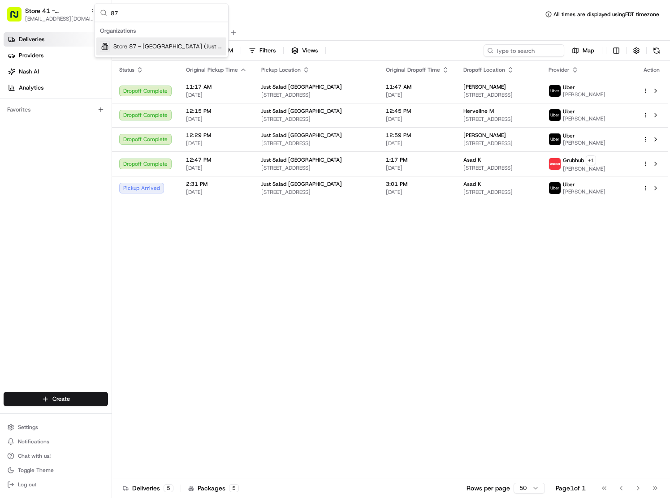
type input "87"
click at [164, 46] on span "Store 87 - Downtown Miami (Just Salad)" at bounding box center [167, 47] width 109 height 8
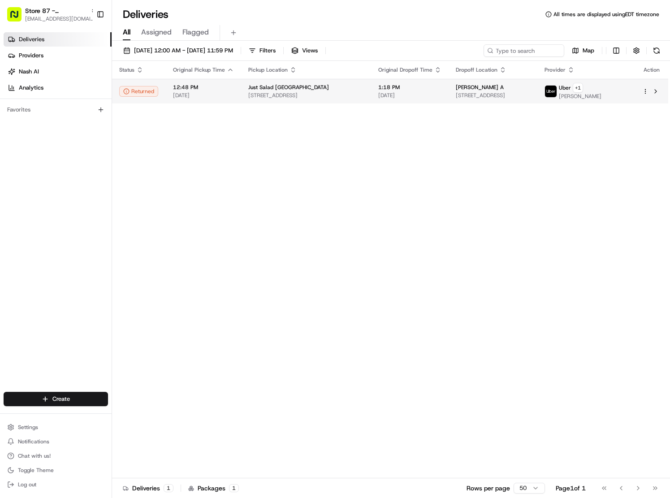
click at [425, 93] on span "[DATE]" at bounding box center [409, 95] width 63 height 7
drag, startPoint x: 279, startPoint y: 204, endPoint x: 142, endPoint y: 4, distance: 241.6
click at [279, 204] on div "Status Original Pickup Time Pickup Location Original Dropoff Time Dropoff Locat…" at bounding box center [390, 269] width 556 height 417
click at [468, 97] on span "1 SE 3rd Ave # 2100, Miami, FL 33131, USA" at bounding box center [492, 95] width 74 height 7
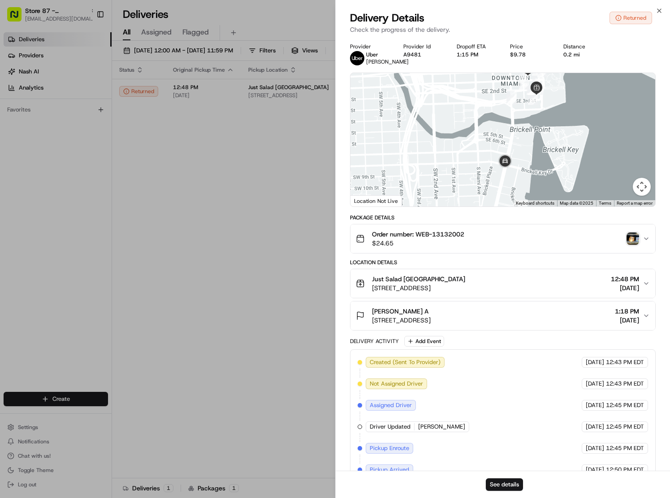
scroll to position [128, 0]
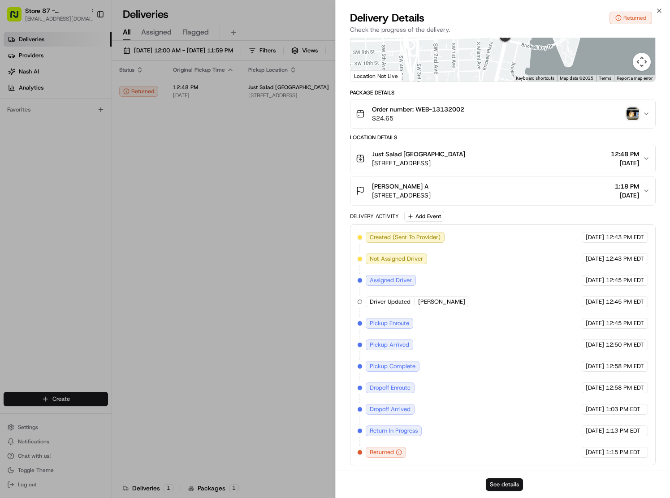
click at [512, 484] on button "See details" at bounding box center [503, 484] width 37 height 13
drag, startPoint x: 177, startPoint y: 287, endPoint x: 56, endPoint y: 12, distance: 300.3
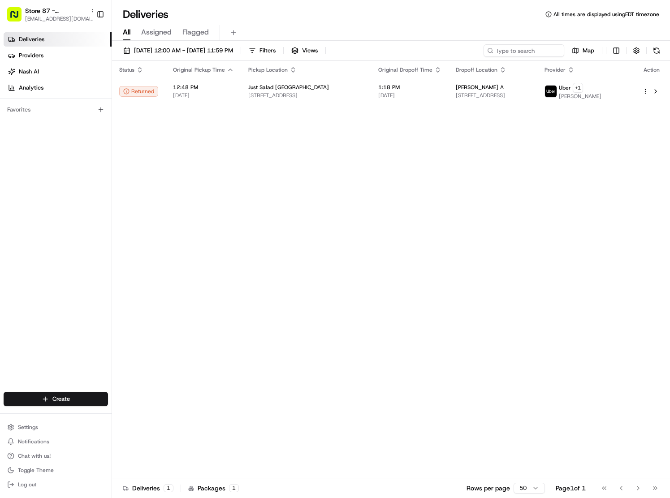
click at [395, 237] on div "Status Original Pickup Time Pickup Location Original Dropoff Time Dropoff Locat…" at bounding box center [390, 269] width 556 height 417
click at [60, 20] on span "[EMAIL_ADDRESS][DOMAIN_NAME]" at bounding box center [61, 18] width 72 height 7
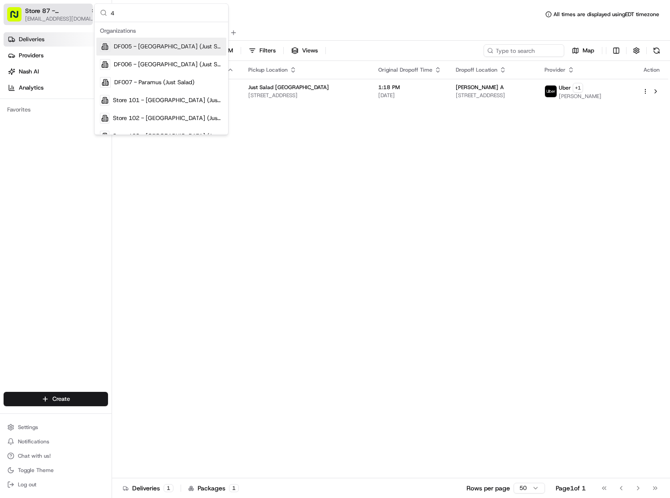
type input "41"
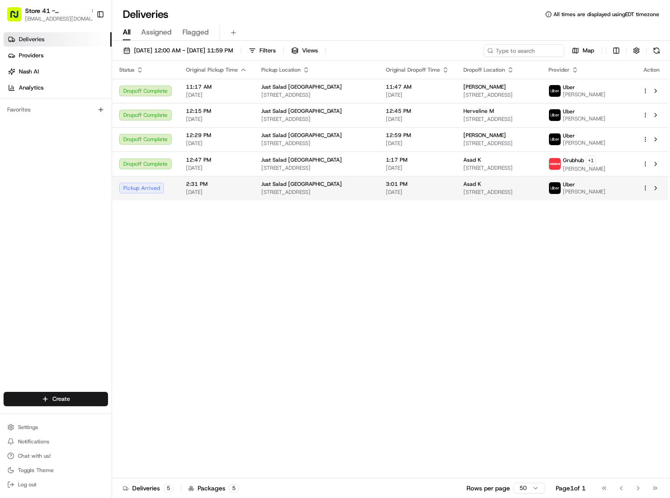
click at [494, 189] on span "5070 FL-7, Fort Lauderdale, FL 33319, USA" at bounding box center [498, 192] width 71 height 7
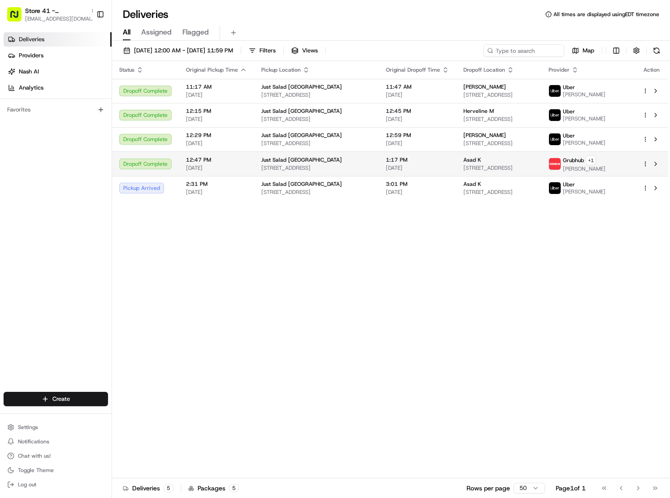
click at [486, 166] on span "5070 N State Road 7, Unit La Quinta, Fort Lauderdale, FL 33319-3316, United Sta…" at bounding box center [498, 167] width 71 height 7
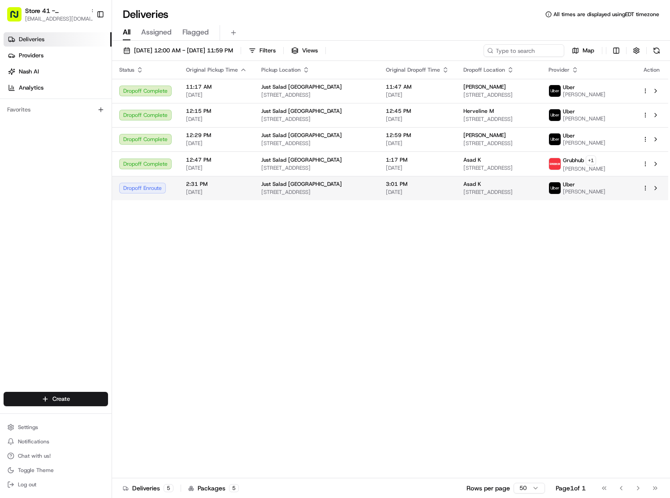
click at [490, 193] on span "5070 FL-7, Fort Lauderdale, FL 33319, USA" at bounding box center [498, 192] width 71 height 7
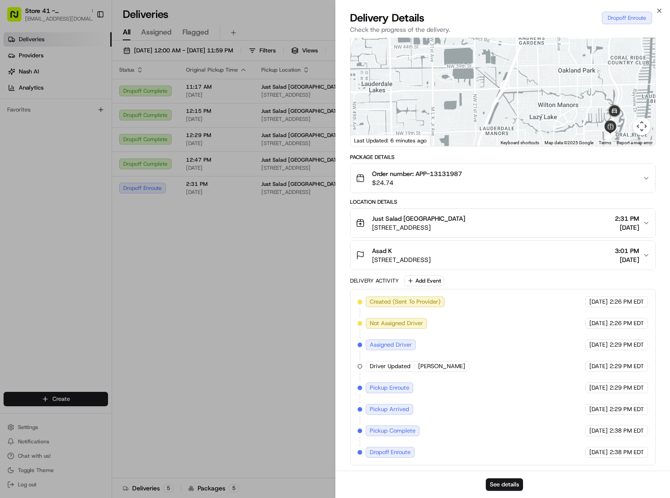
scroll to position [0, 0]
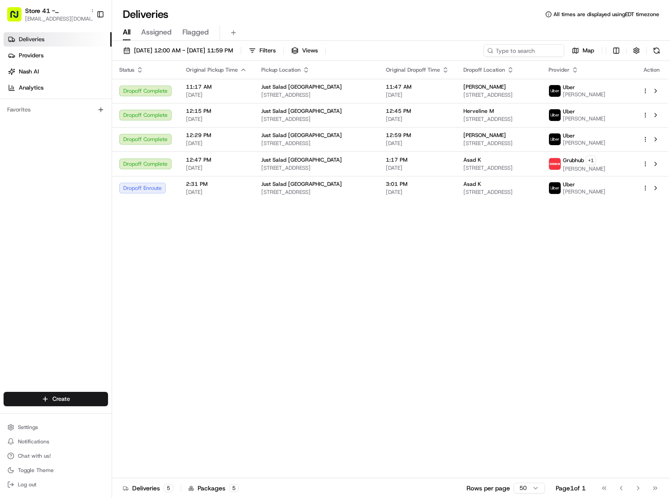
click at [279, 327] on div "Status Original Pickup Time Pickup Location Original Dropoff Time Dropoff Locat…" at bounding box center [390, 269] width 556 height 417
click at [50, 17] on span "[EMAIL_ADDRESS][DOMAIN_NAME]" at bounding box center [61, 18] width 72 height 7
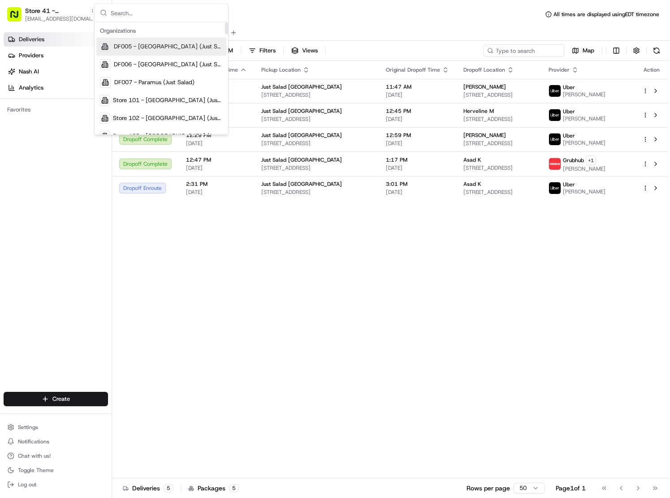
click at [120, 11] on input "text" at bounding box center [167, 13] width 112 height 18
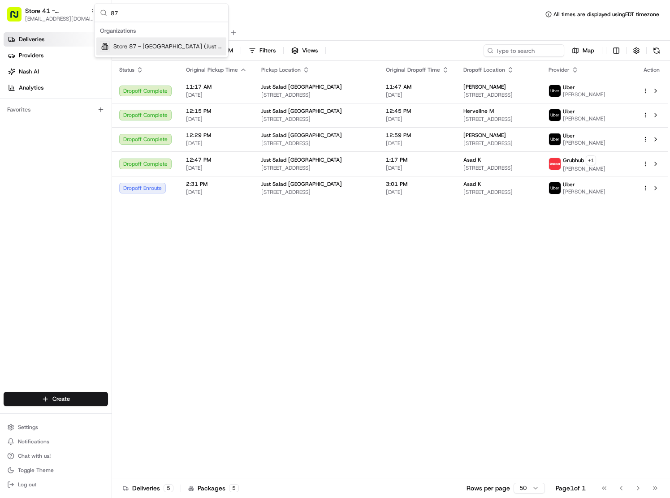
type input "87"
click at [133, 43] on span "Store 87 - Downtown Miami (Just Salad)" at bounding box center [167, 47] width 109 height 8
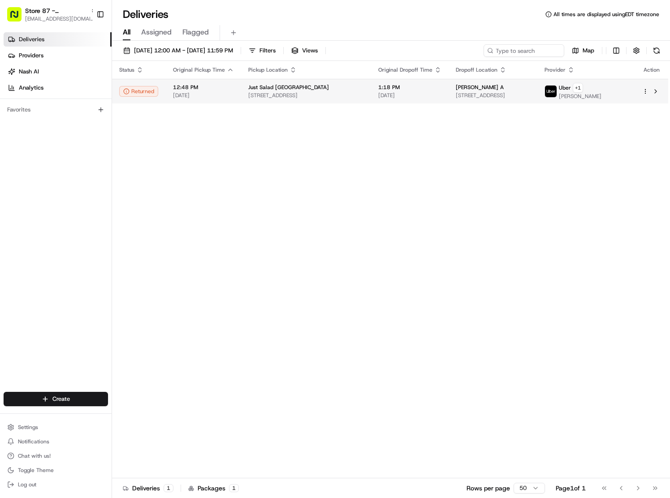
click at [448, 94] on td "1:18 PM 08/19/2025" at bounding box center [409, 91] width 77 height 25
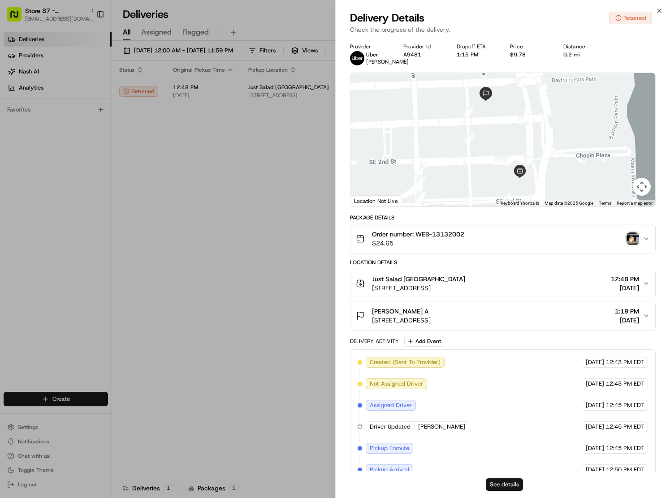
click at [507, 483] on button "See details" at bounding box center [503, 484] width 37 height 13
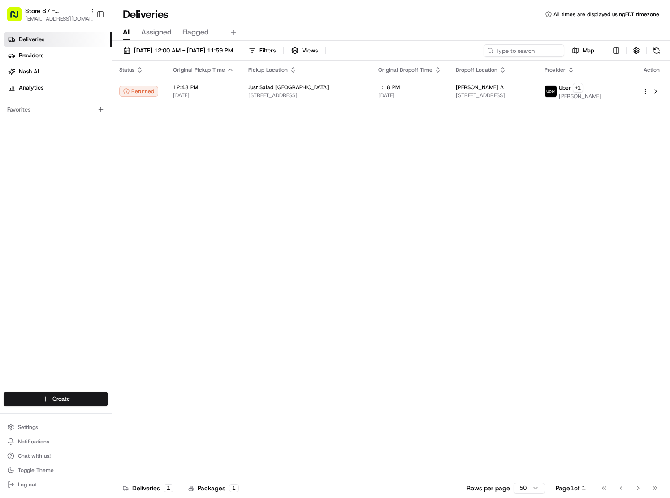
drag, startPoint x: 245, startPoint y: 198, endPoint x: 237, endPoint y: 2, distance: 196.3
drag, startPoint x: 372, startPoint y: 197, endPoint x: 352, endPoint y: 154, distance: 47.1
click at [372, 197] on div "Status Original Pickup Time Pickup Location Original Dropoff Time Dropoff Locat…" at bounding box center [390, 269] width 556 height 417
click at [33, 13] on span "Store 87 - Downtown Miami (Just Salad)" at bounding box center [56, 10] width 62 height 9
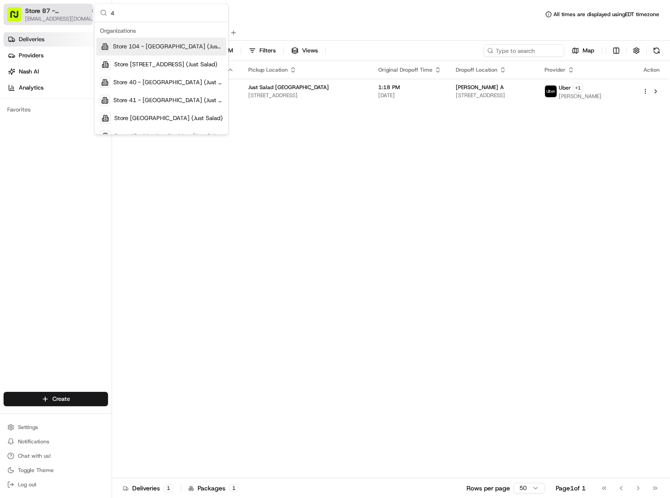
type input "41"
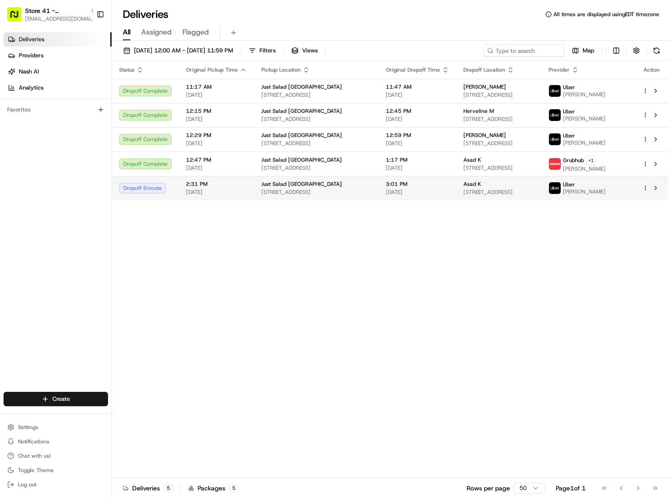
click at [491, 195] on span "5070 FL-7, Fort Lauderdale, FL 33319, USA" at bounding box center [498, 192] width 71 height 7
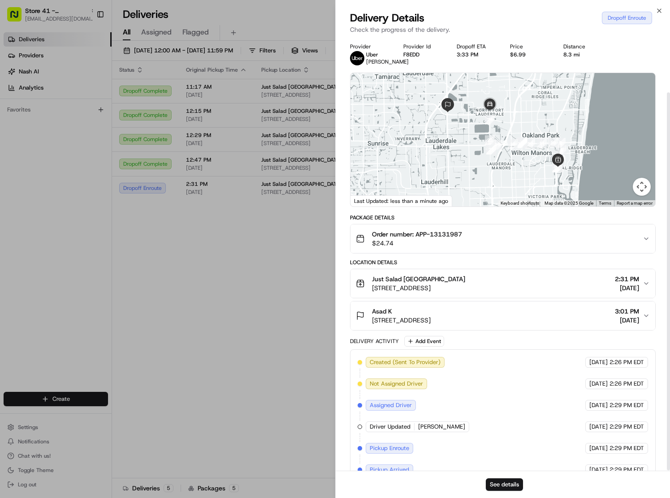
scroll to position [63, 0]
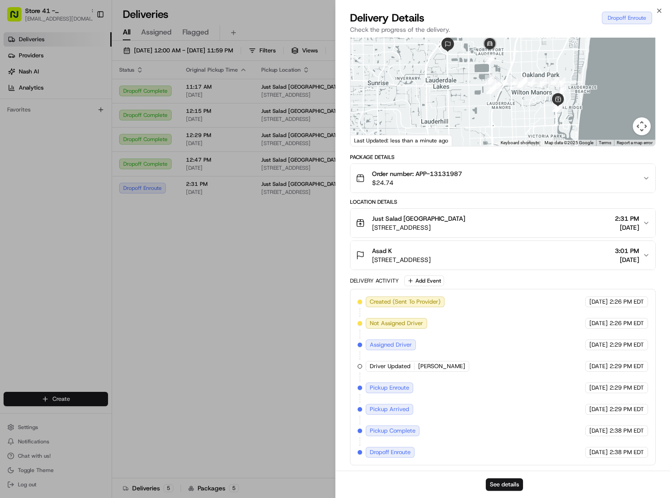
drag, startPoint x: 179, startPoint y: 318, endPoint x: 182, endPoint y: 313, distance: 5.5
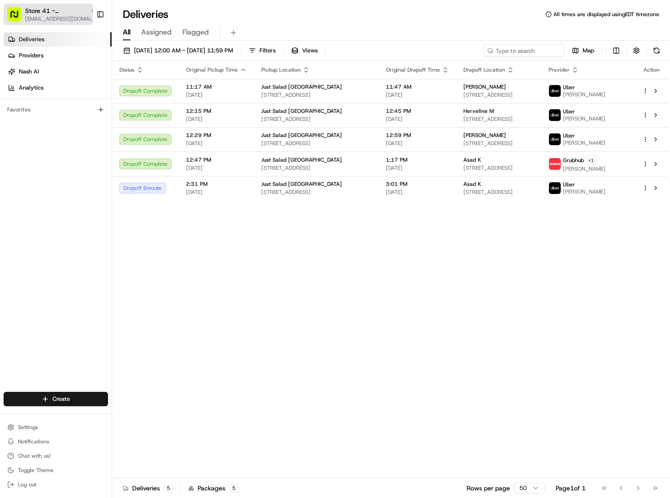
click at [68, 5] on button "Store 41 - Fort Lauderdale (Just Salad) sreyes@justsalad.com" at bounding box center [48, 14] width 89 height 21
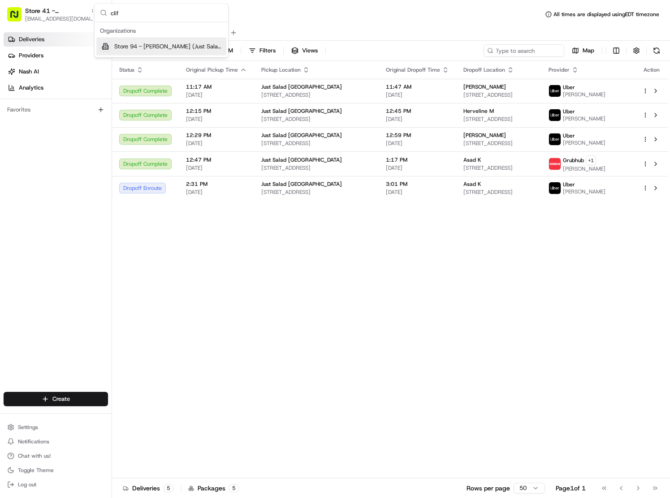
type input "clif"
click at [139, 48] on span "Store 94 - [PERSON_NAME] (Just Salad)" at bounding box center [168, 47] width 108 height 8
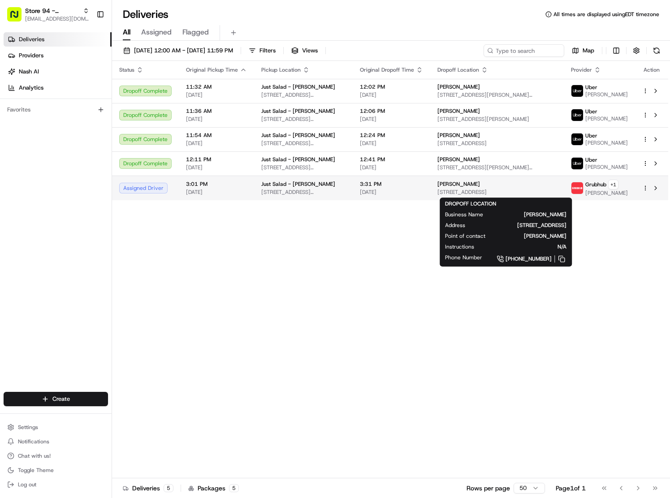
click at [498, 188] on div "Jordan M 117 Argyle Pl, Kearny, NJ 07032, USA" at bounding box center [496, 187] width 119 height 15
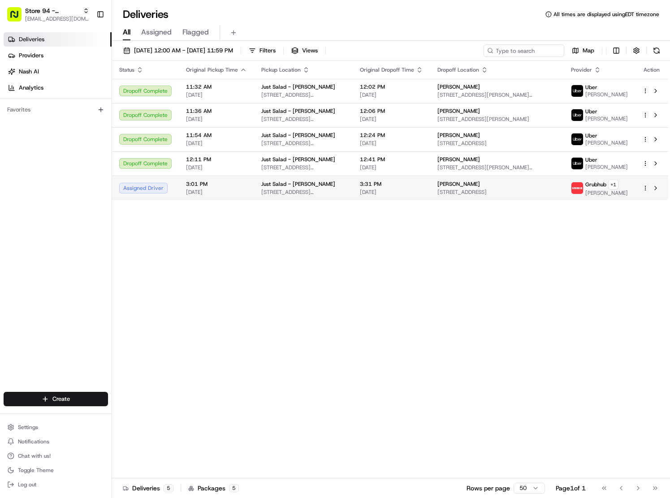
click at [500, 185] on div "[PERSON_NAME]" at bounding box center [496, 183] width 119 height 7
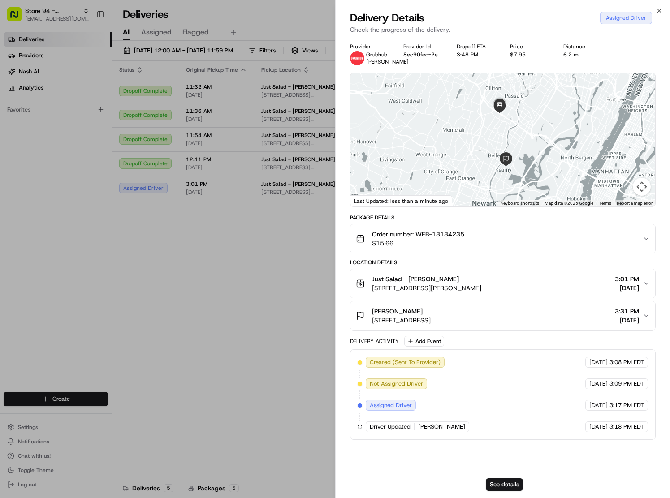
click at [460, 236] on span "Order number: WEB-13134235" at bounding box center [418, 234] width 92 height 9
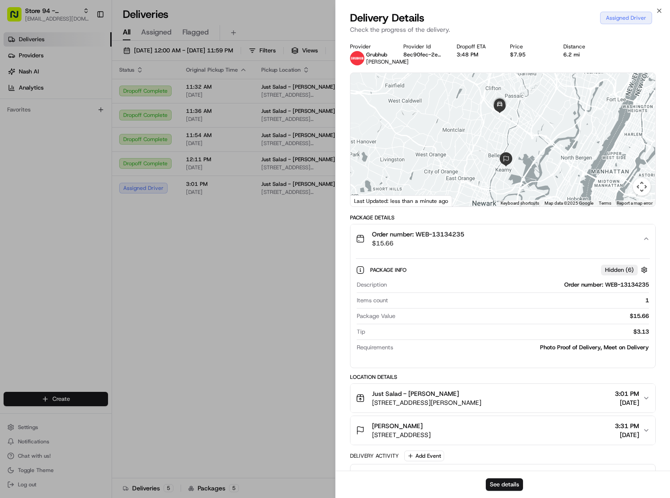
click at [459, 232] on span "Order number: WEB-13134235" at bounding box center [418, 234] width 92 height 9
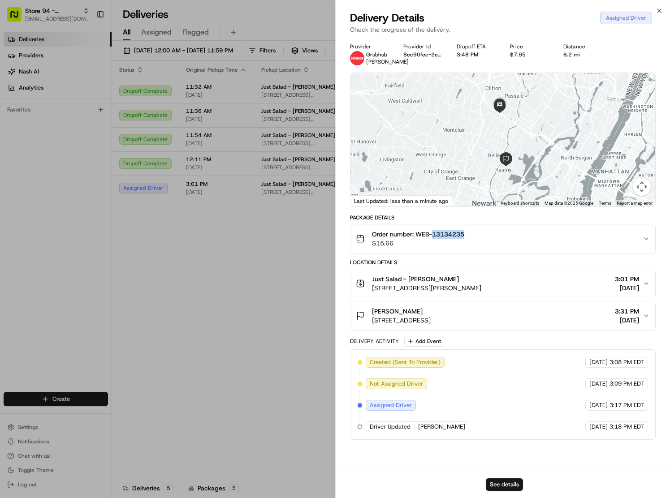
copy span "13134235"
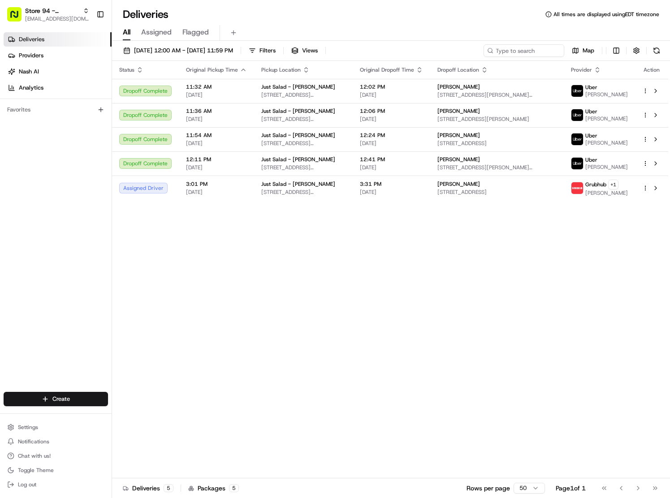
drag, startPoint x: 250, startPoint y: 319, endPoint x: 319, endPoint y: 235, distance: 109.1
click at [454, 189] on span "[STREET_ADDRESS]" at bounding box center [496, 192] width 119 height 7
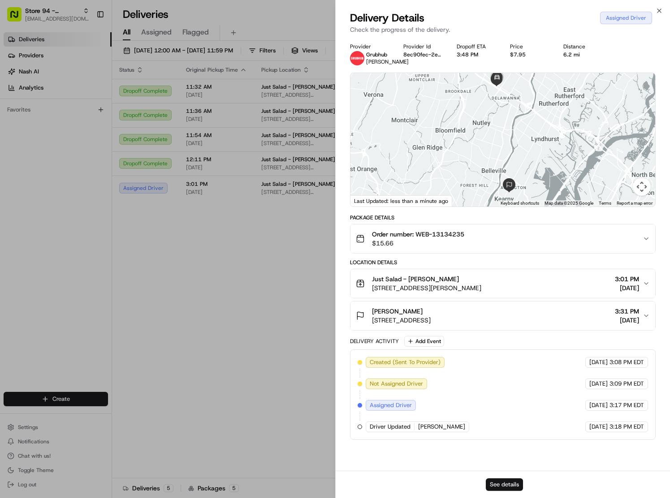
click at [505, 482] on button "See details" at bounding box center [503, 484] width 37 height 13
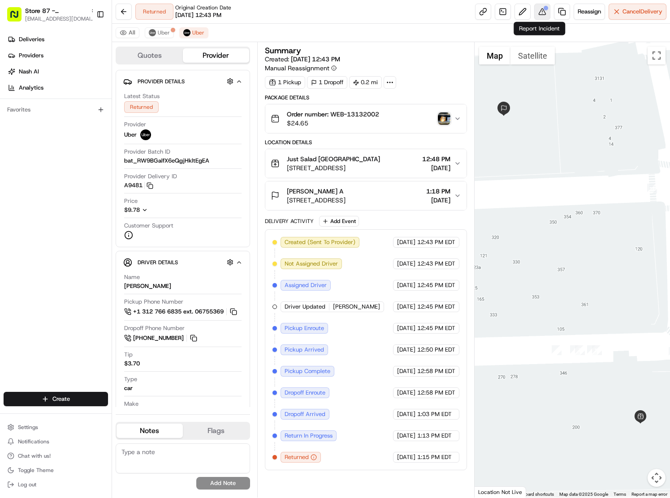
click at [543, 9] on div at bounding box center [545, 8] width 4 height 4
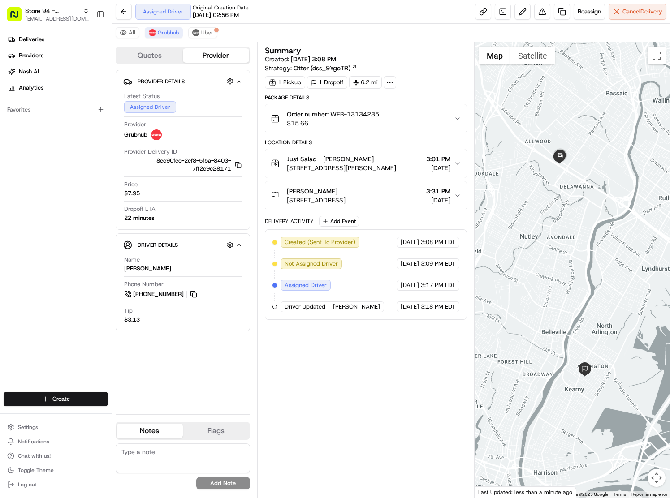
click at [356, 379] on div "Summary Created: [DATE] 3:08 PM Strategy: Otter (dss_9YgoTR) 1 Pickup 1 Dropoff…" at bounding box center [366, 270] width 202 height 446
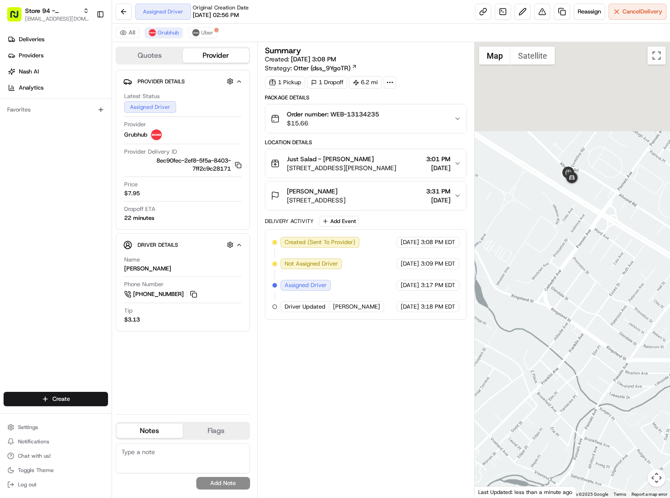
drag, startPoint x: 587, startPoint y: 160, endPoint x: 582, endPoint y: 236, distance: 76.3
click at [582, 238] on div at bounding box center [571, 269] width 195 height 455
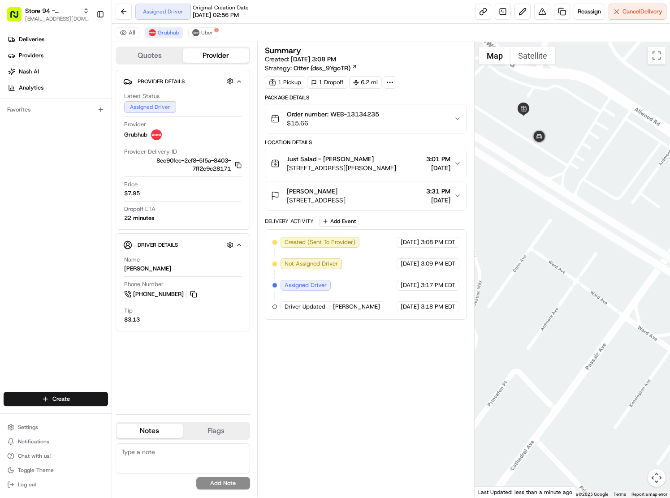
drag, startPoint x: 573, startPoint y: 203, endPoint x: 584, endPoint y: 271, distance: 69.4
click at [584, 271] on div at bounding box center [571, 269] width 195 height 455
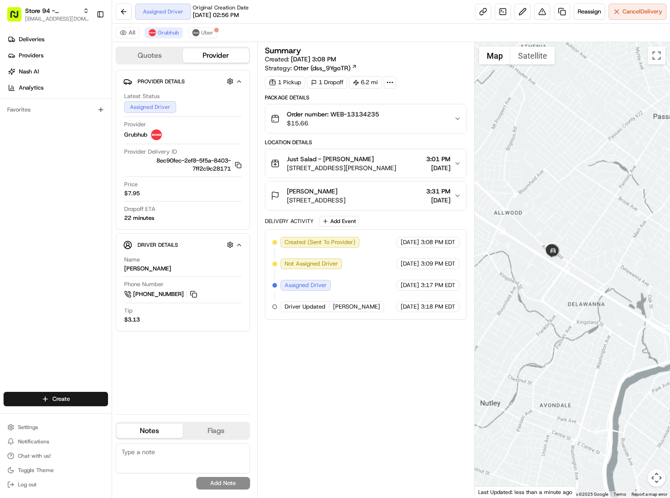
drag, startPoint x: 567, startPoint y: 297, endPoint x: 558, endPoint y: 198, distance: 98.9
click at [560, 215] on div at bounding box center [571, 269] width 195 height 455
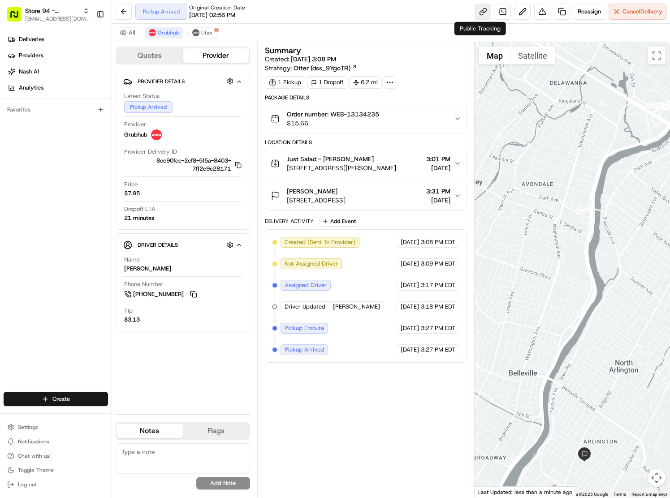
click at [485, 11] on link at bounding box center [483, 12] width 16 height 16
